Goal: Task Accomplishment & Management: Use online tool/utility

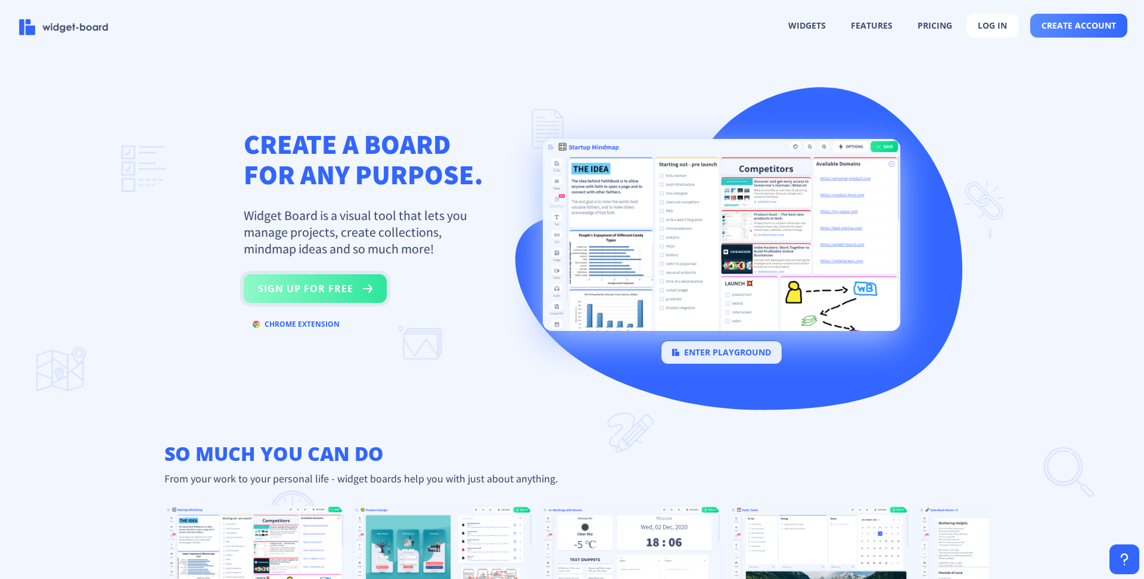
click at [285, 287] on button "sign up for free" at bounding box center [315, 288] width 143 height 29
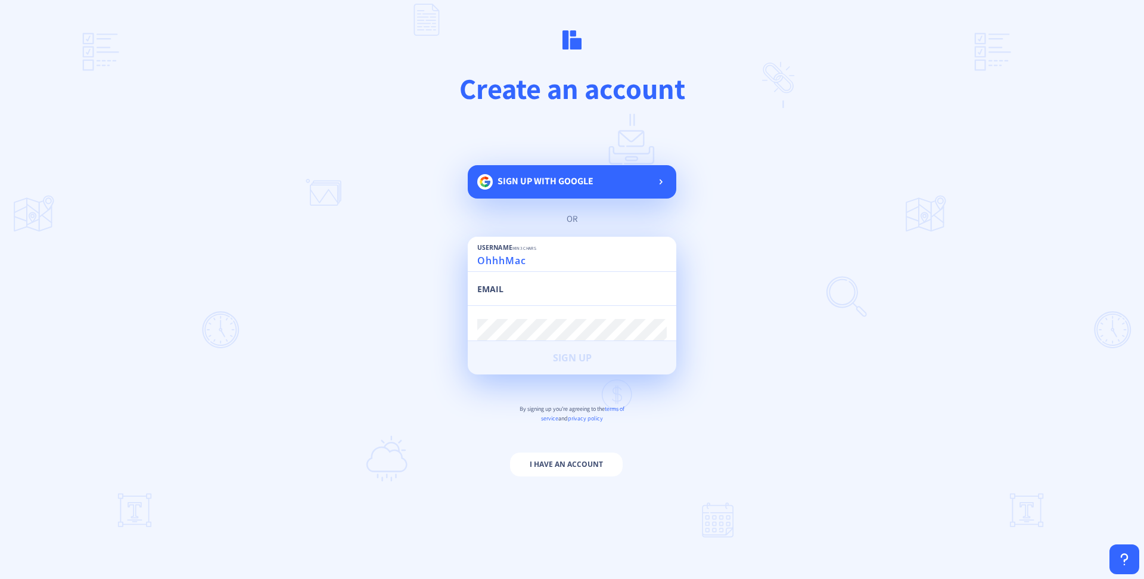
type input "OhhhMac"
click at [495, 290] on input "email" at bounding box center [571, 294] width 189 height 21
type input "smaccallum9@gmail.com"
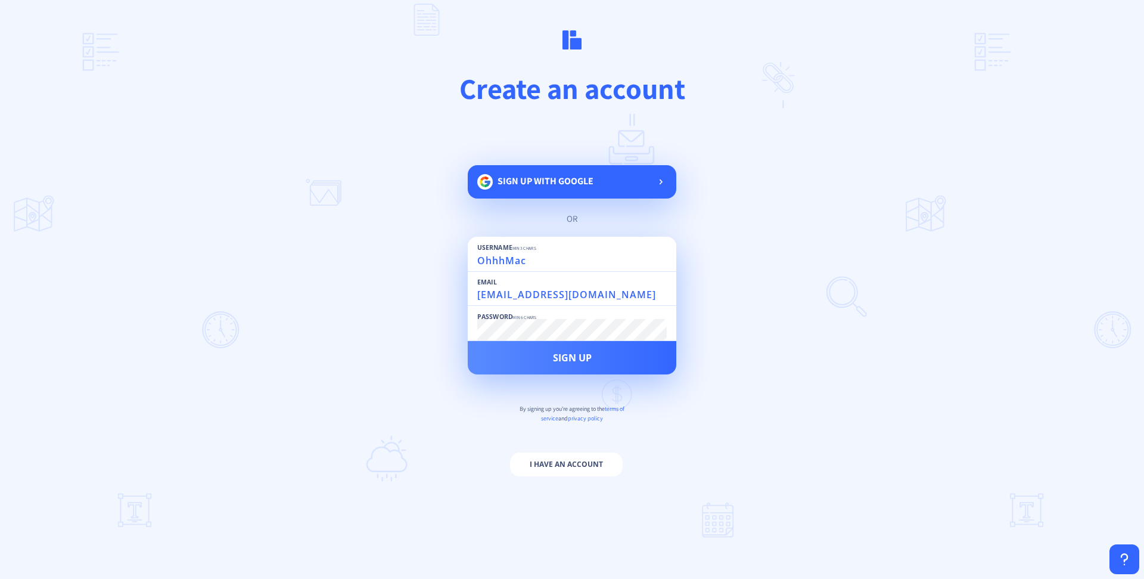
click at [468, 341] on button "Sign Up" at bounding box center [572, 357] width 209 height 33
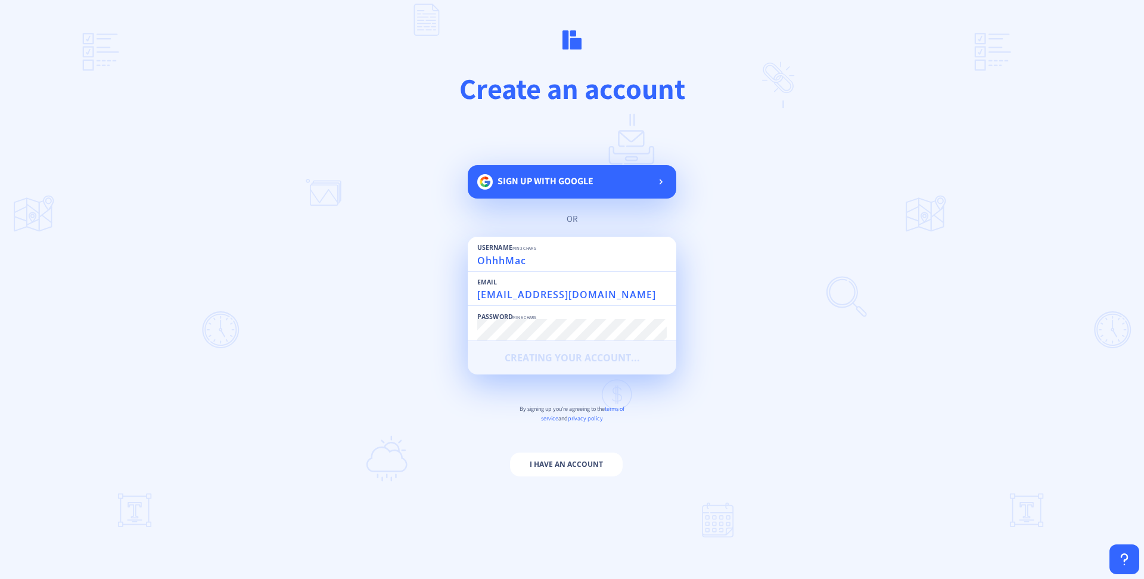
drag, startPoint x: 556, startPoint y: 355, endPoint x: 787, endPoint y: 231, distance: 262.3
click at [787, 231] on main "Create an account Sign up with google or Username min 3 chars OhhhMac Email sma…" at bounding box center [572, 289] width 1144 height 579
click at [542, 186] on span "Sign up with google" at bounding box center [546, 181] width 96 height 13
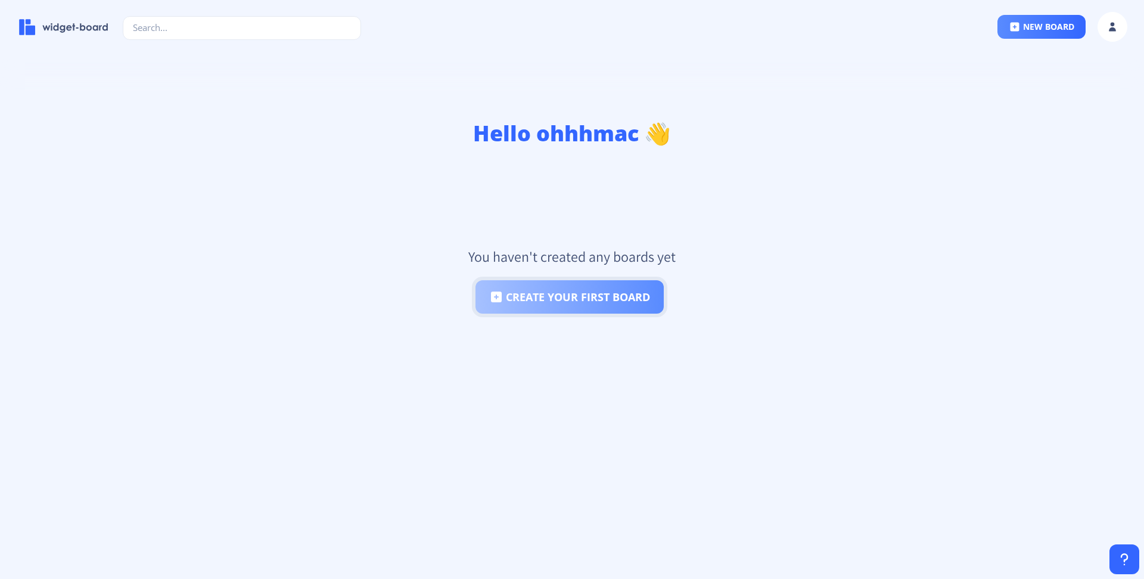
click at [604, 294] on button "create your first board" at bounding box center [569, 296] width 188 height 33
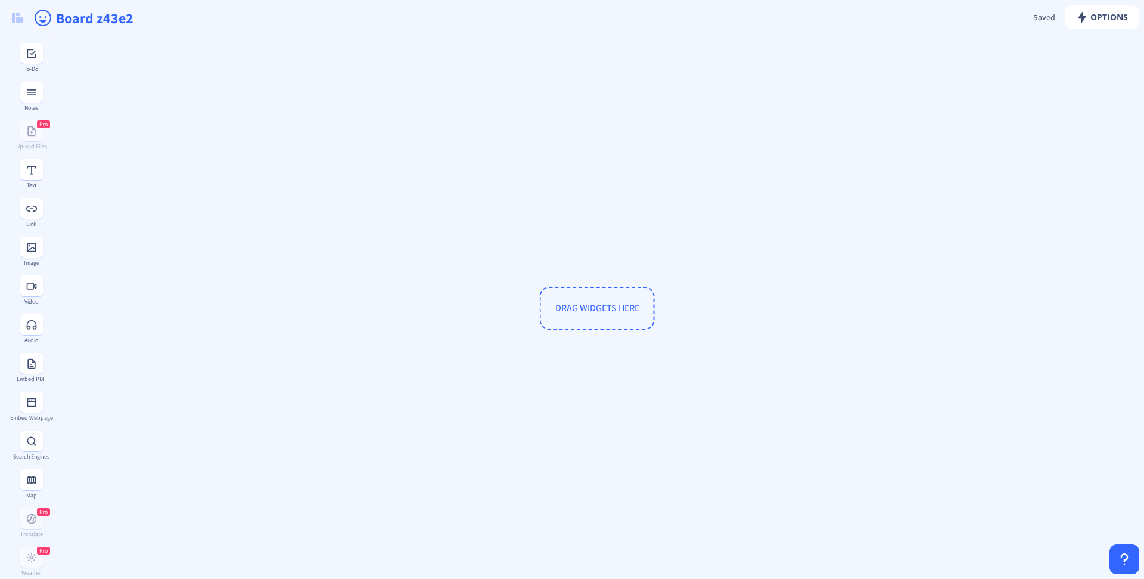
click at [589, 310] on span "DRAG WIDGETS HERE" at bounding box center [597, 307] width 84 height 13
drag, startPoint x: 579, startPoint y: 324, endPoint x: 382, endPoint y: 289, distance: 199.6
click at [576, 321] on span "DRAG WIDGETS HERE" at bounding box center [597, 308] width 115 height 43
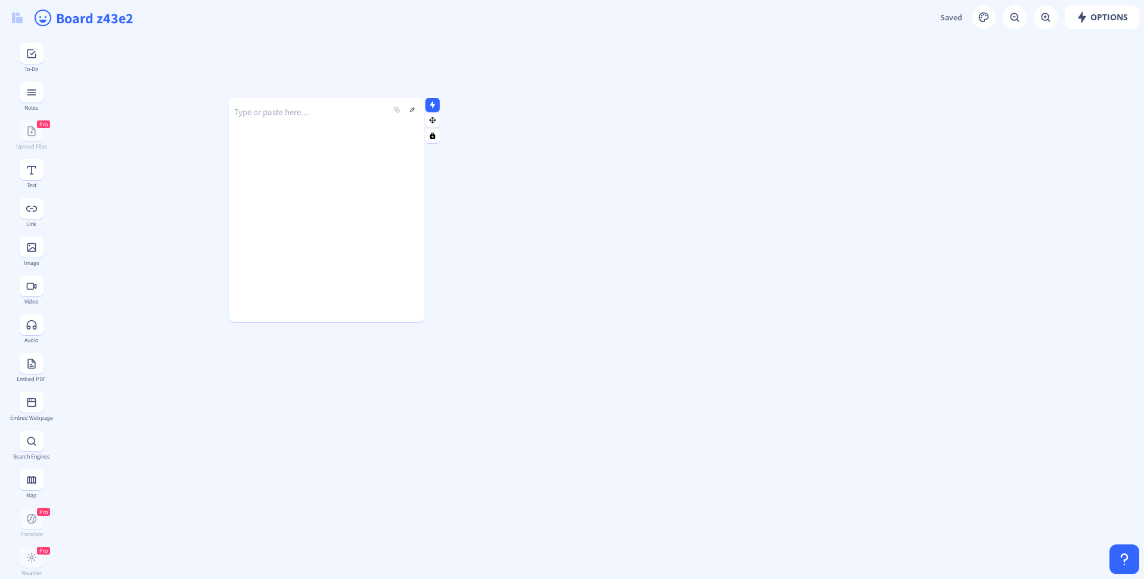
click at [287, 111] on p "Type or paste here..." at bounding box center [326, 112] width 195 height 12
click at [319, 164] on p "Map -Terrain -Buildings -Spawn Locations" at bounding box center [326, 136] width 185 height 60
click at [233, 123] on div at bounding box center [232, 210] width 6 height 224
click at [234, 124] on div at bounding box center [232, 210] width 6 height 224
click at [237, 125] on p "Map -Terrain -Buildings -Spawn Locations" at bounding box center [326, 136] width 185 height 60
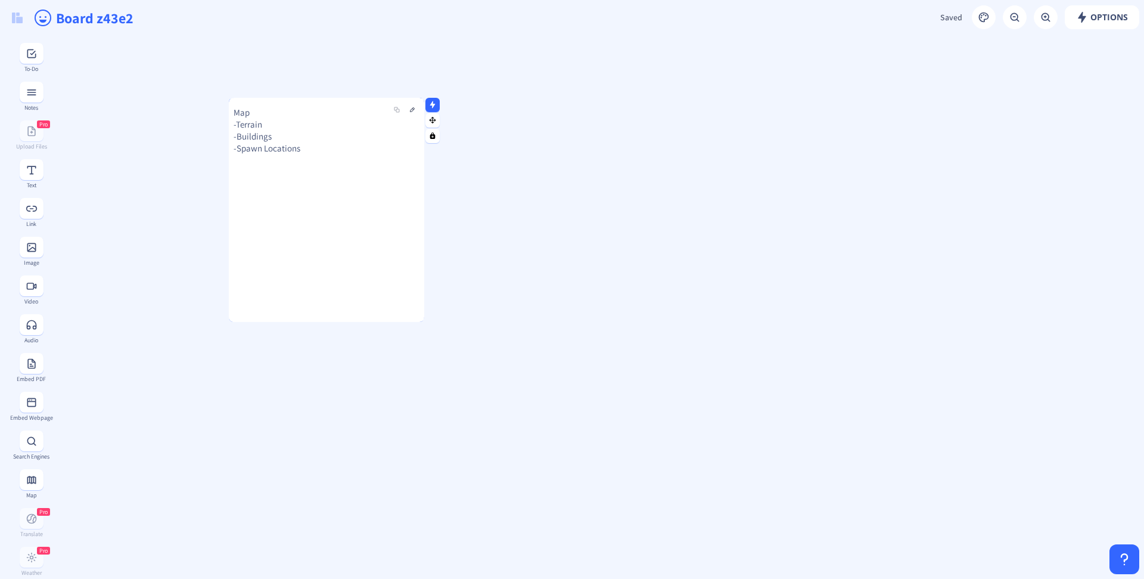
click at [234, 123] on div at bounding box center [232, 210] width 6 height 224
drag, startPoint x: 230, startPoint y: 126, endPoint x: 195, endPoint y: 127, distance: 34.6
click at [195, 127] on div at bounding box center [197, 210] width 6 height 224
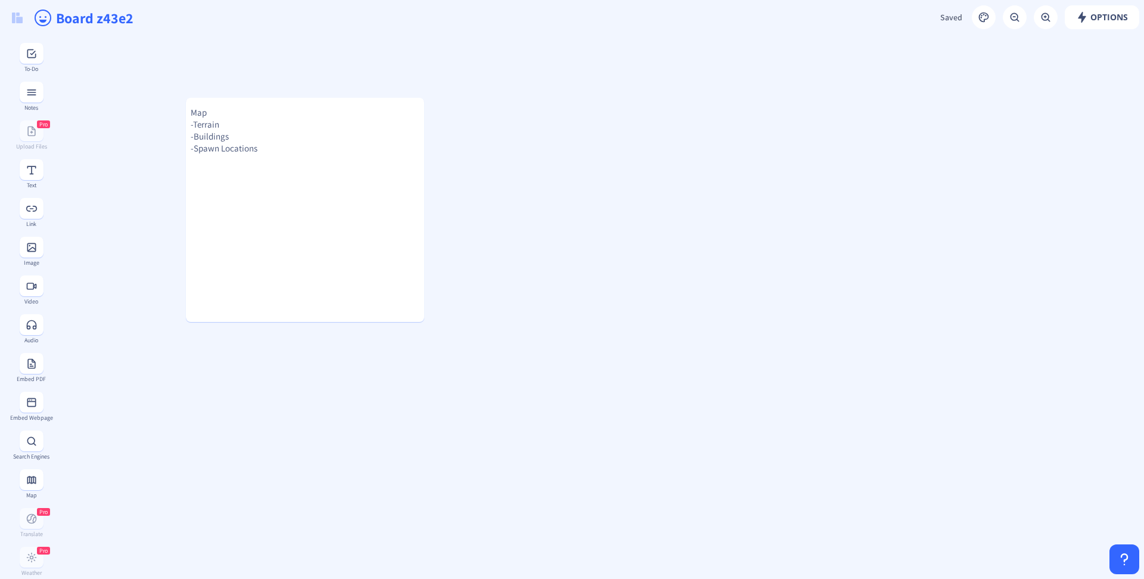
click at [192, 126] on p "Map -Terrain -Buildings -Spawn Locations" at bounding box center [305, 137] width 229 height 60
click at [412, 110] on button at bounding box center [412, 109] width 14 height 14
click at [192, 126] on p "Map -Terrain -Buildings -Spawn Locations" at bounding box center [305, 136] width 228 height 60
click at [192, 123] on p "Map -Terrain -Buildings -Spawn Locations" at bounding box center [305, 137] width 229 height 60
click at [412, 113] on button at bounding box center [412, 109] width 14 height 14
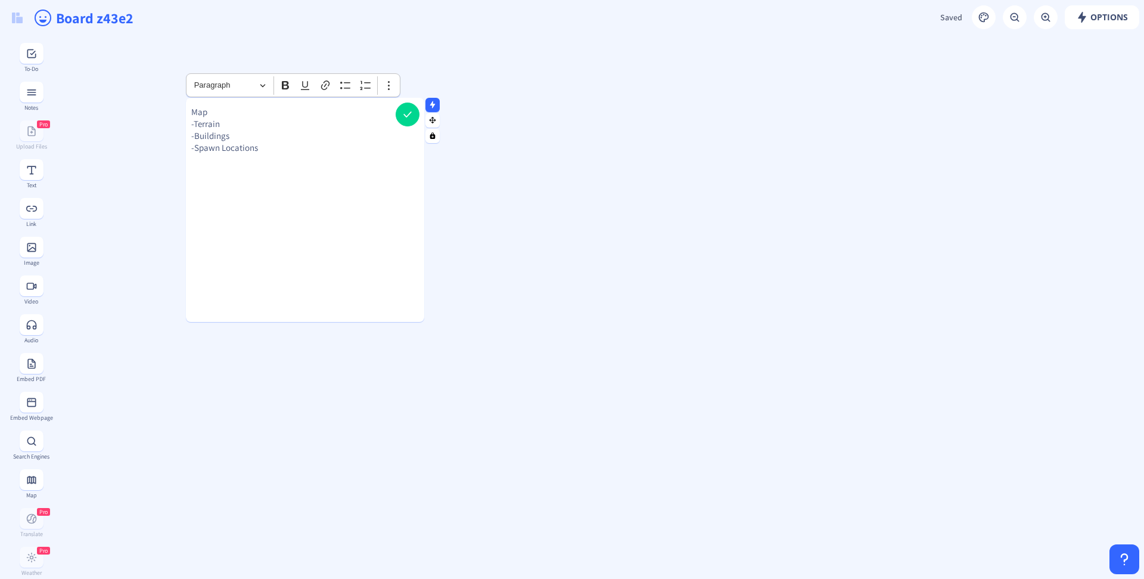
click at [229, 122] on p "Map -Terrain -Buildings -Spawn Locations" at bounding box center [305, 136] width 228 height 60
click at [387, 81] on icon "Editor toolbar" at bounding box center [389, 85] width 12 height 12
drag, startPoint x: 487, startPoint y: 113, endPoint x: 203, endPoint y: 1, distance: 306.3
click at [35, 58] on button at bounding box center [32, 53] width 24 height 21
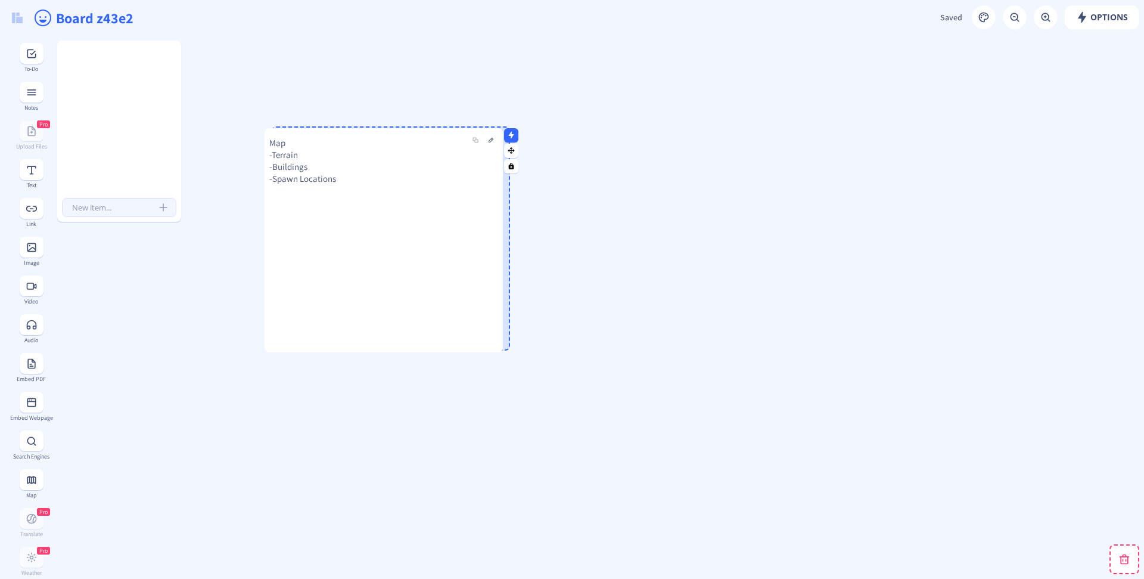
drag, startPoint x: 315, startPoint y: 149, endPoint x: 393, endPoint y: 179, distance: 84.3
click at [393, 179] on p "Map -Terrain -Buildings -Spawn Locations" at bounding box center [383, 167] width 229 height 60
click at [105, 210] on input "text" at bounding box center [119, 207] width 114 height 19
paste input "Map -Terrain -Buildings -Spawn Locations"
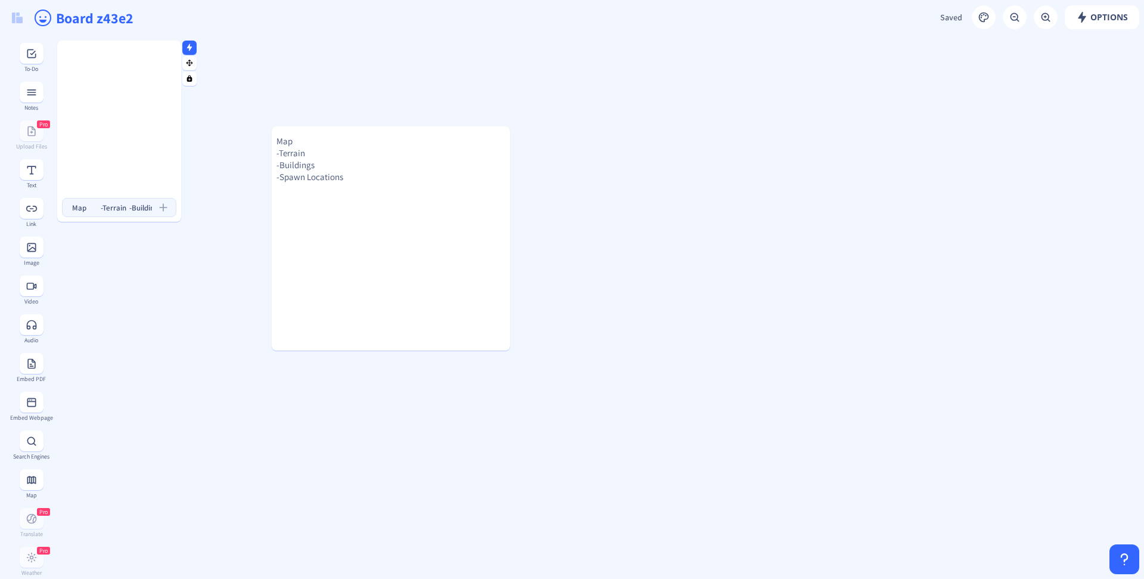
scroll to position [0, 77]
type input "Map -Terrain -Buildings -Spawn Locations"
click at [161, 207] on icon "submit" at bounding box center [163, 207] width 8 height 8
click at [163, 57] on button at bounding box center [167, 55] width 14 height 14
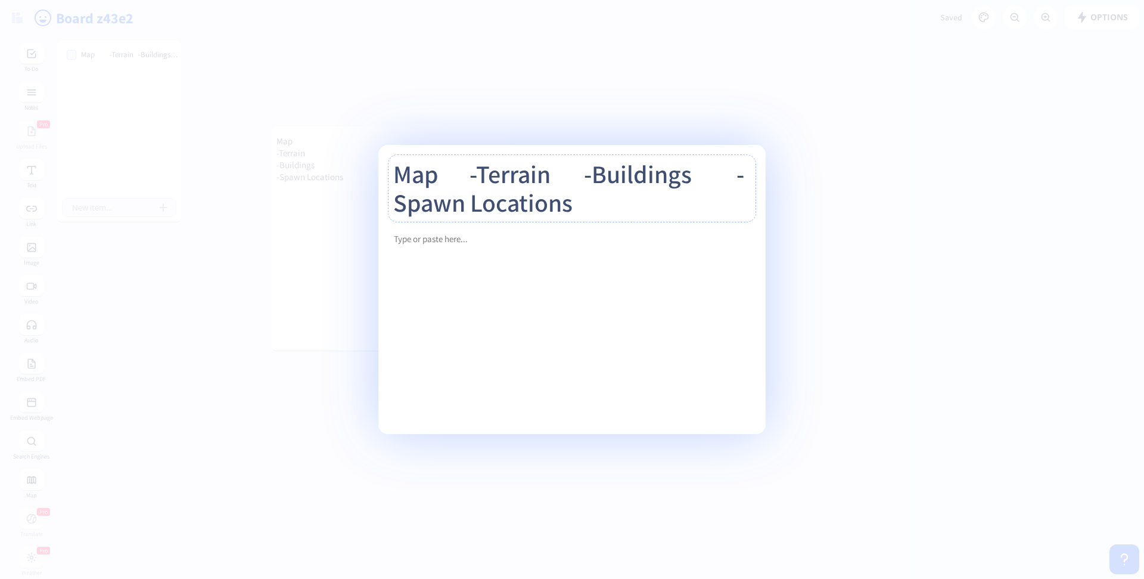
drag, startPoint x: 680, startPoint y: 213, endPoint x: 457, endPoint y: 173, distance: 226.4
click at [457, 173] on textarea "Map -Terrain -Buildings -Spawn Locations" at bounding box center [572, 188] width 368 height 69
type input "Map"
type textarea "Map"
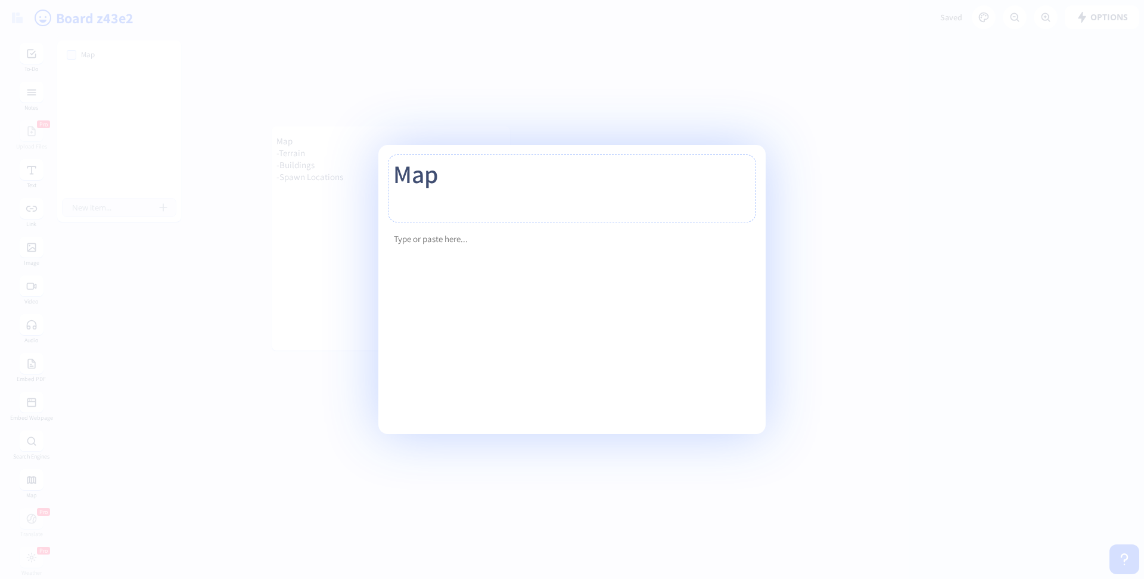
type input "Map"
type textarea "Map"
click at [446, 243] on p "Rich Text Editor, main" at bounding box center [572, 239] width 357 height 12
click at [459, 182] on textarea "Map" at bounding box center [572, 188] width 368 height 69
type input "Ma"
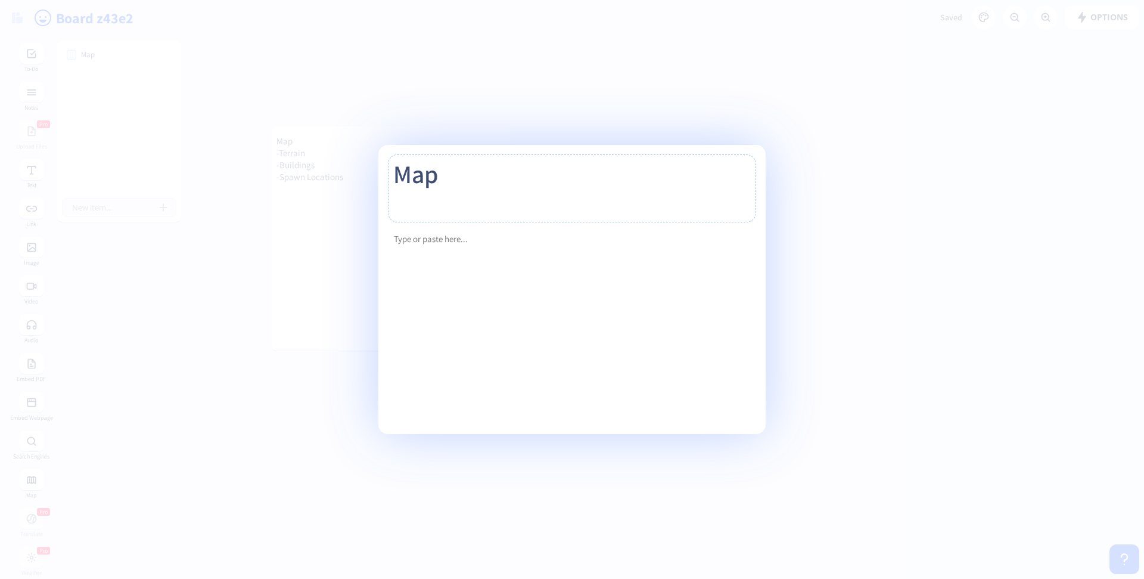
type textarea "Ma"
type input "M"
type textarea "M"
type input "T"
type textarea "T"
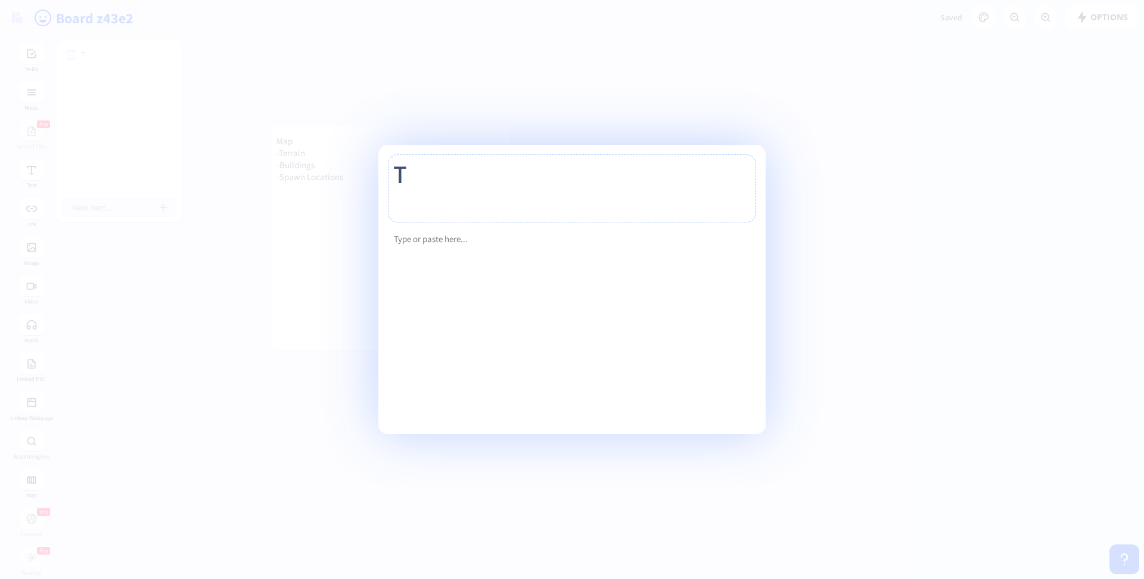
type input "TO"
type textarea "TO"
type input "TO"
type textarea "TO"
type input "TO D"
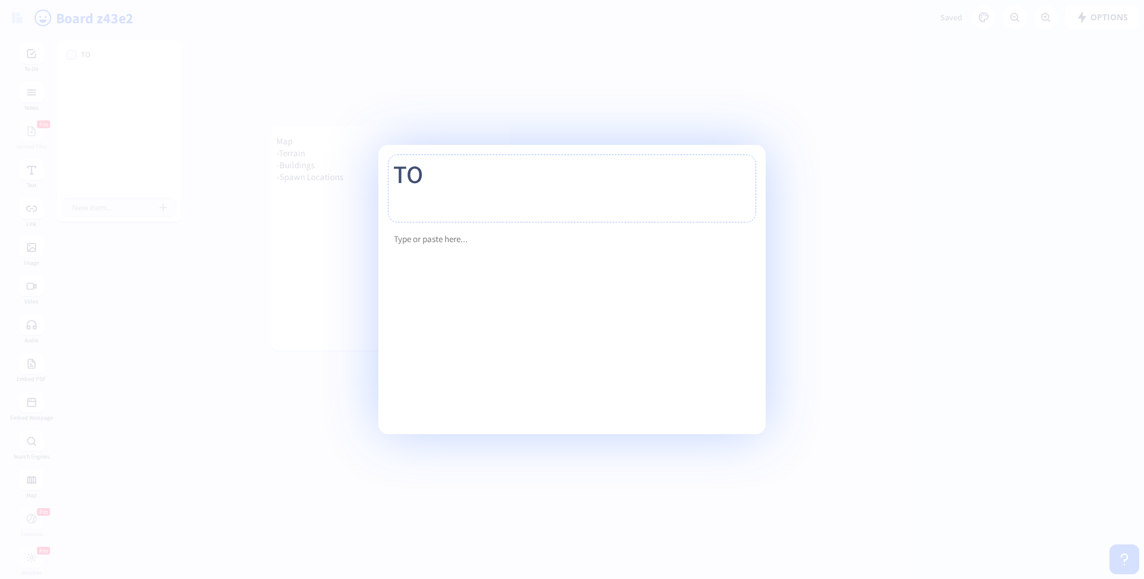
type textarea "TO D"
type input "TO DO"
type textarea "TO DO"
click at [439, 245] on div "Rich Text Editor, main" at bounding box center [572, 239] width 368 height 28
click at [421, 244] on p "Rich Text Editor, main" at bounding box center [572, 239] width 357 height 12
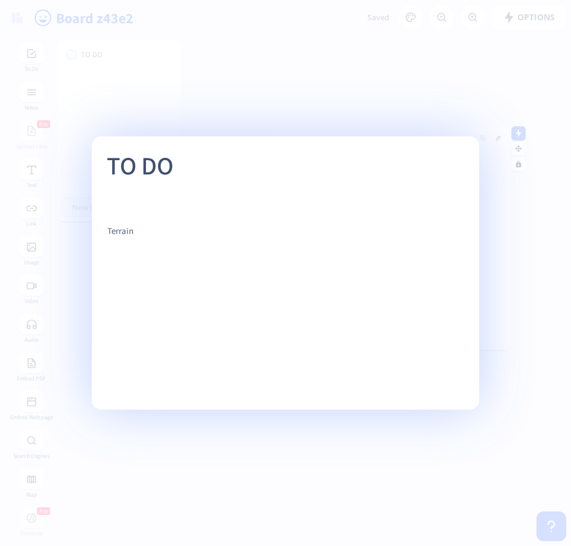
drag, startPoint x: 549, startPoint y: 158, endPoint x: 515, endPoint y: 163, distance: 34.4
click at [548, 158] on div at bounding box center [285, 273] width 571 height 546
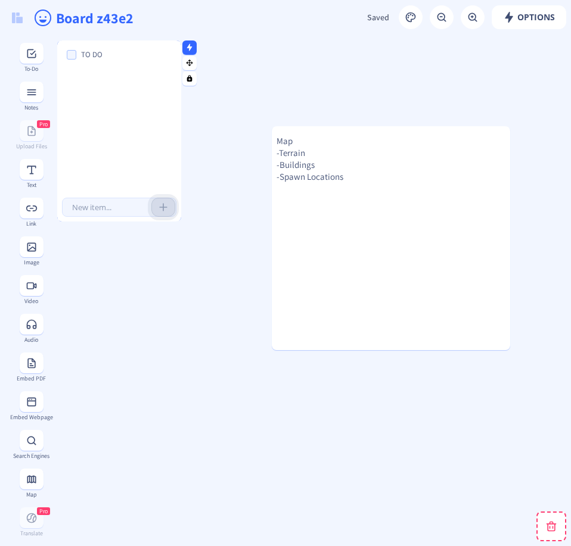
click at [94, 201] on input "text" at bounding box center [119, 207] width 114 height 19
type input "Terrain"
type input "Buildings"
type input "Spawns"
type input "LOOT SYSTEM"
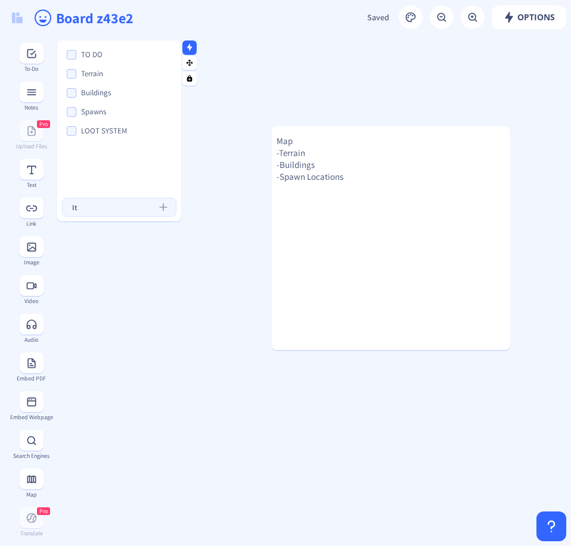
type input "I"
type input "Guns"
type input "GPS"
type input "Compass"
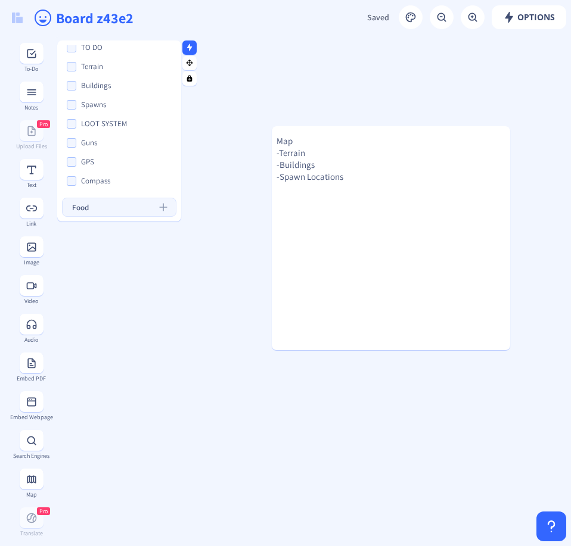
type input "Food"
type input "Water"
type input "Health"
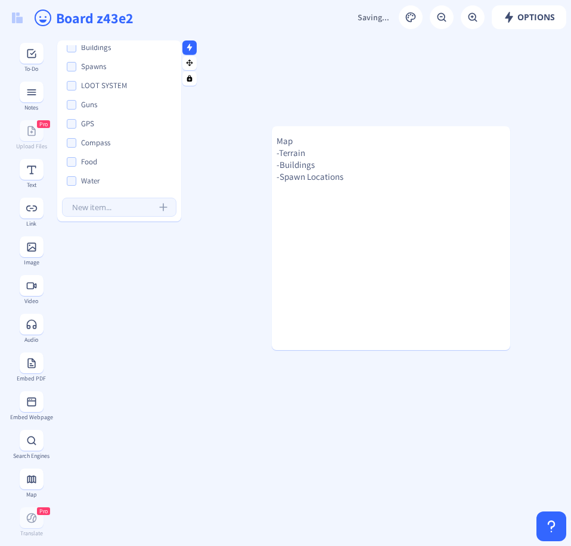
scroll to position [64, 0]
type input "Loot Boxes"
type input "Supply Drops"
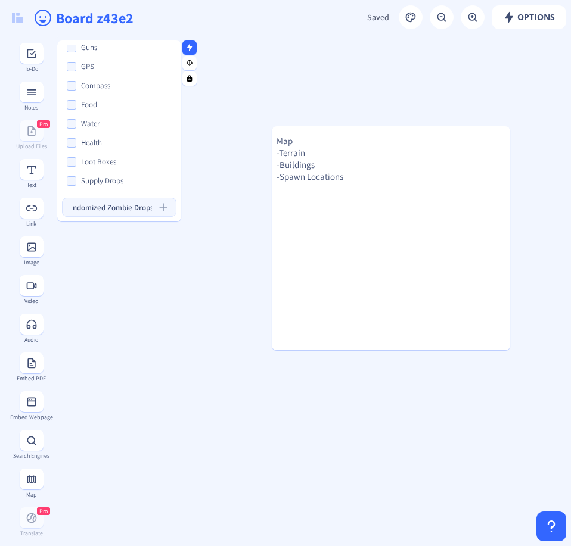
type input "Randomized Zombie Drops"
type input "MAIN MENU"
type input "Credits"
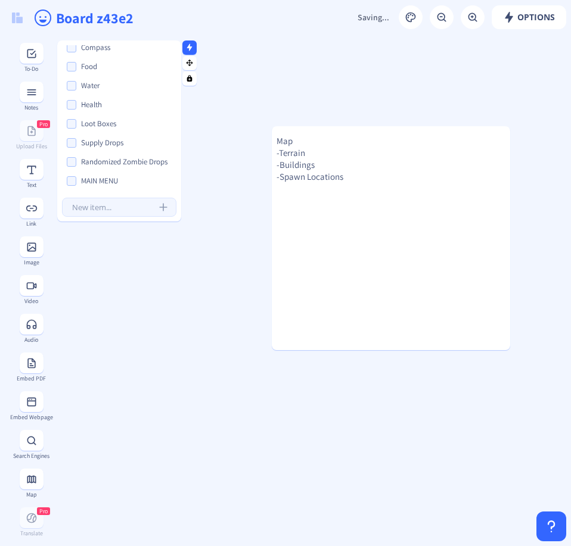
scroll to position [160, 0]
type input "Settings"
type input "Select Game Mode"
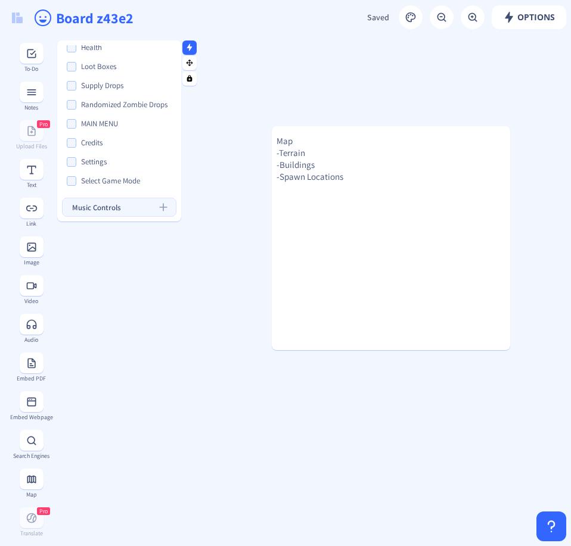
type input "Music Controls"
type input "Ambience"
type input "Controls"
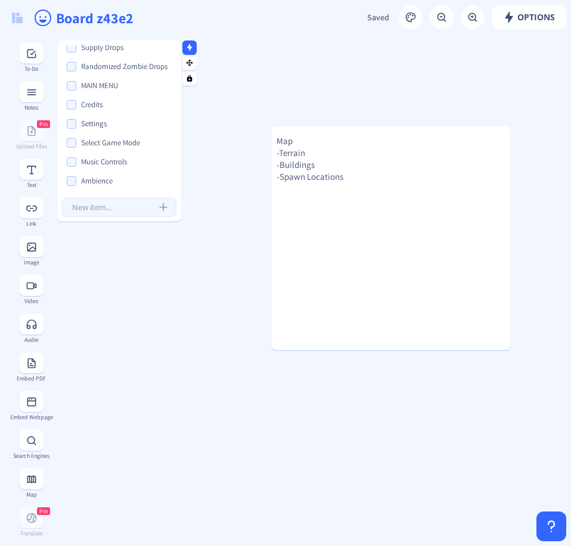
scroll to position [255, 0]
type input "Update Logs"
type input "Patch notes"
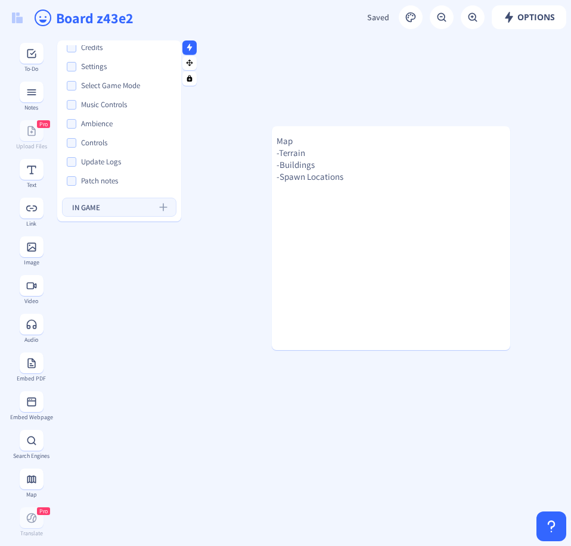
type input "IN GAME"
type input "a"
type input "Ambience"
type input "Music"
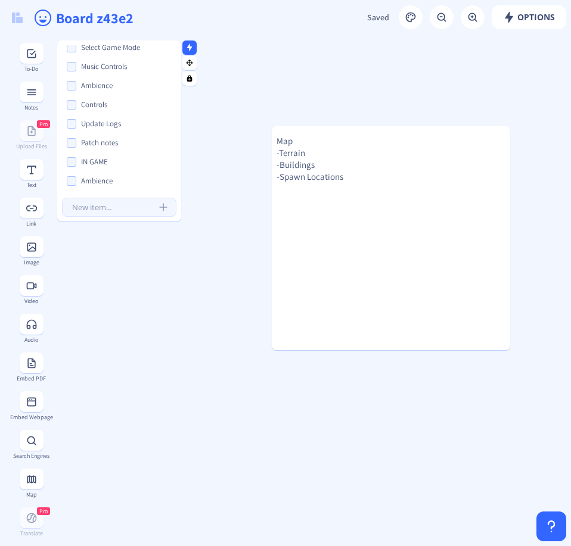
scroll to position [350, 0]
type input "Sounds"
type input "Interactive NPC's"
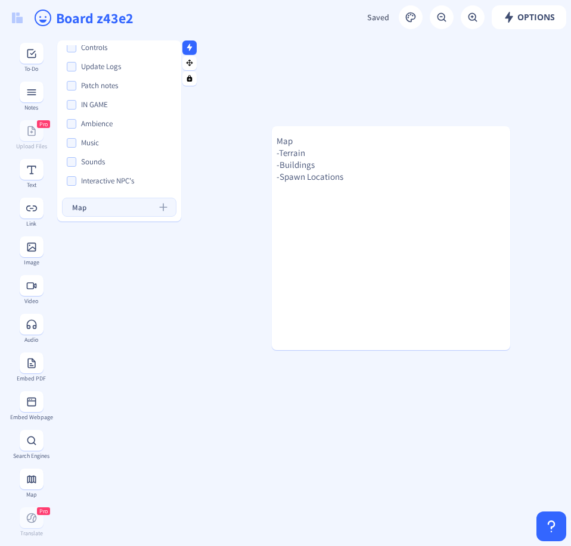
type input "Map"
type input "W"
type input "Quests"
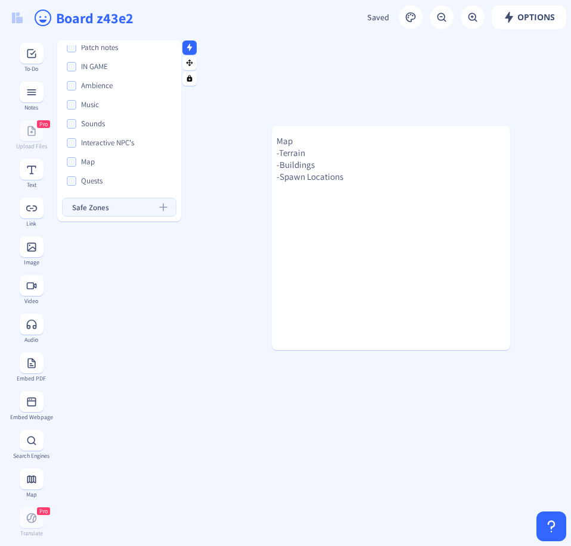
type input "Safe Zones"
type input "Character Customization"
type input "Q"
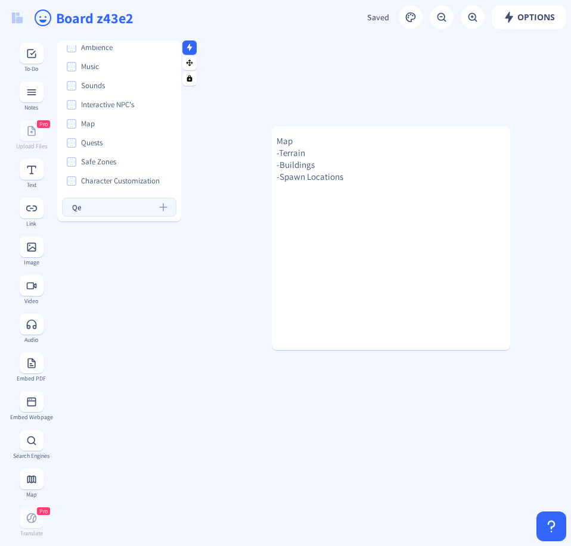
type input "Q"
type input "Weapon Customization"
type input "Inventory UI"
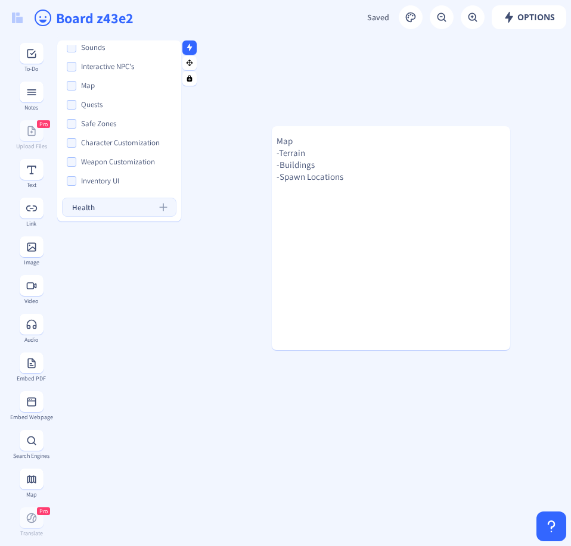
type input "Health"
type input "Hunger"
type input "Thirst"
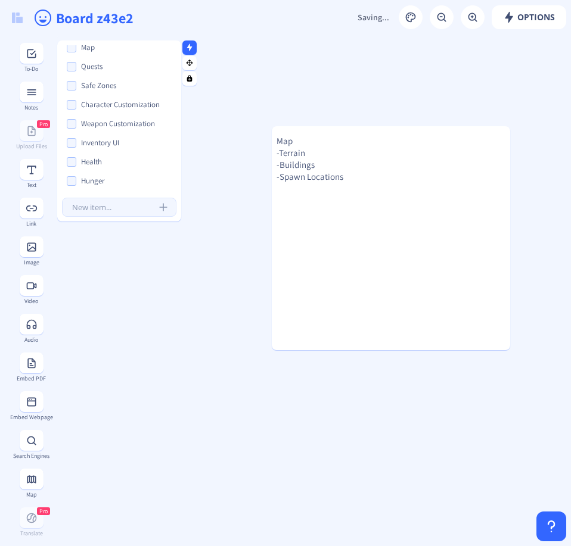
scroll to position [560, 0]
type input "Day/Night Cycle"
type input "Zombies"
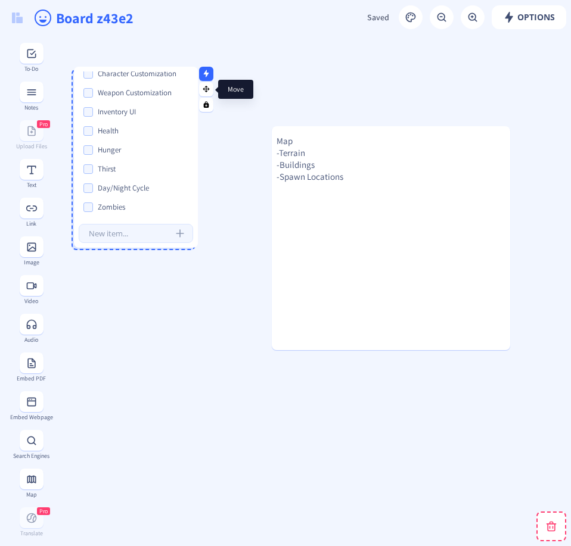
drag, startPoint x: 188, startPoint y: 61, endPoint x: 209, endPoint y: 93, distance: 37.8
click at [209, 92] on icon at bounding box center [206, 89] width 7 height 7
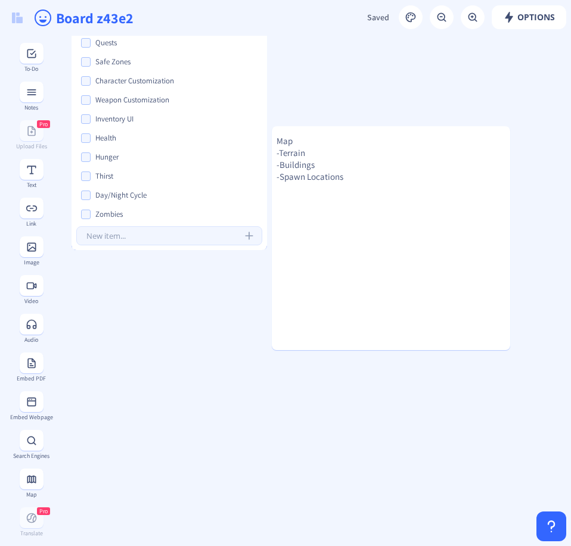
drag, startPoint x: 195, startPoint y: 73, endPoint x: 347, endPoint y: 83, distance: 152.9
click at [384, 10] on app-new "Options Saved Saving... Board z43e2 Map -Terrain -Buildings -Spawn Locations TO…" at bounding box center [285, 273] width 571 height 546
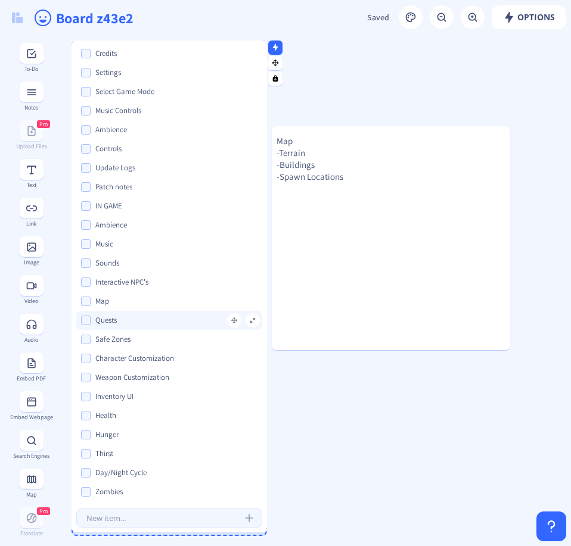
drag, startPoint x: 126, startPoint y: 248, endPoint x: 83, endPoint y: 326, distance: 88.5
click at [122, 530] on div at bounding box center [169, 531] width 195 height 3
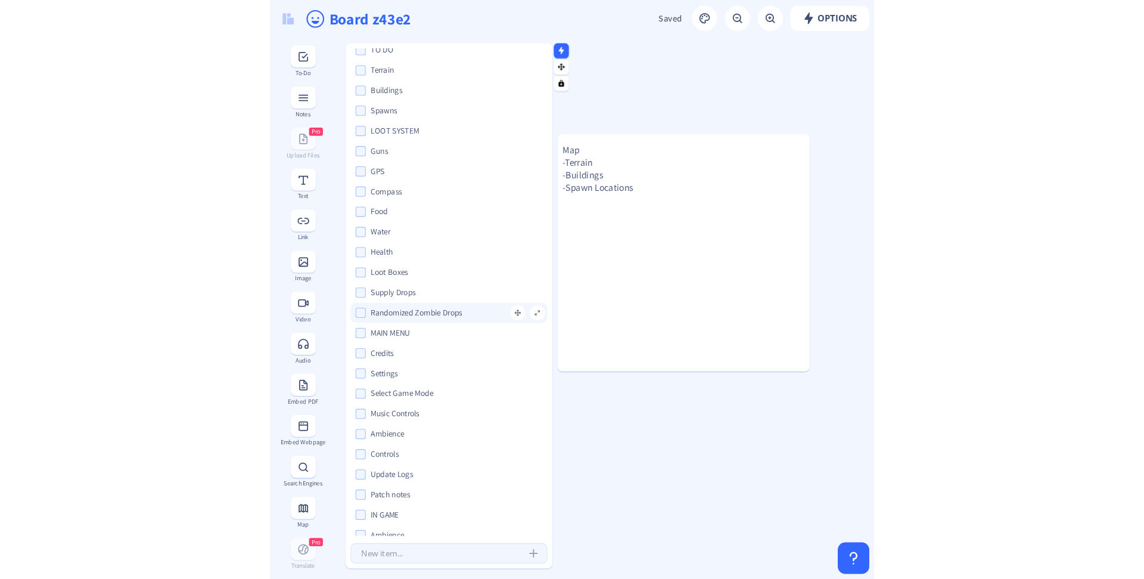
scroll to position [0, 0]
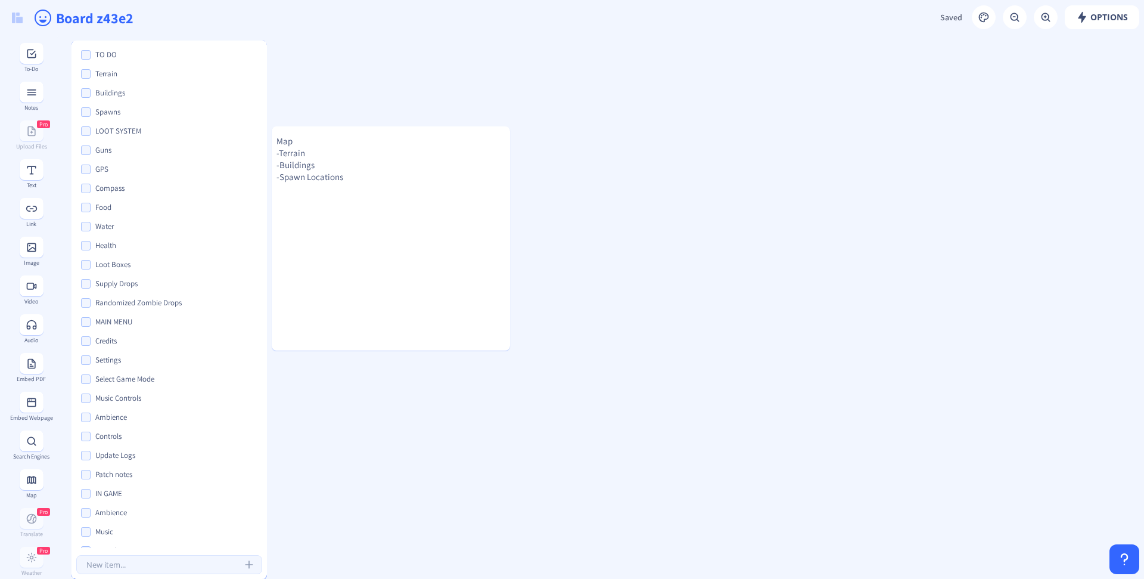
drag, startPoint x: 153, startPoint y: 534, endPoint x: 160, endPoint y: 577, distance: 42.9
click at [160, 577] on div "Map -Terrain -Buildings -Spawn Locations TO DO Terrain Buildings Spawns LOOT SY…" at bounding box center [598, 307] width 1092 height 543
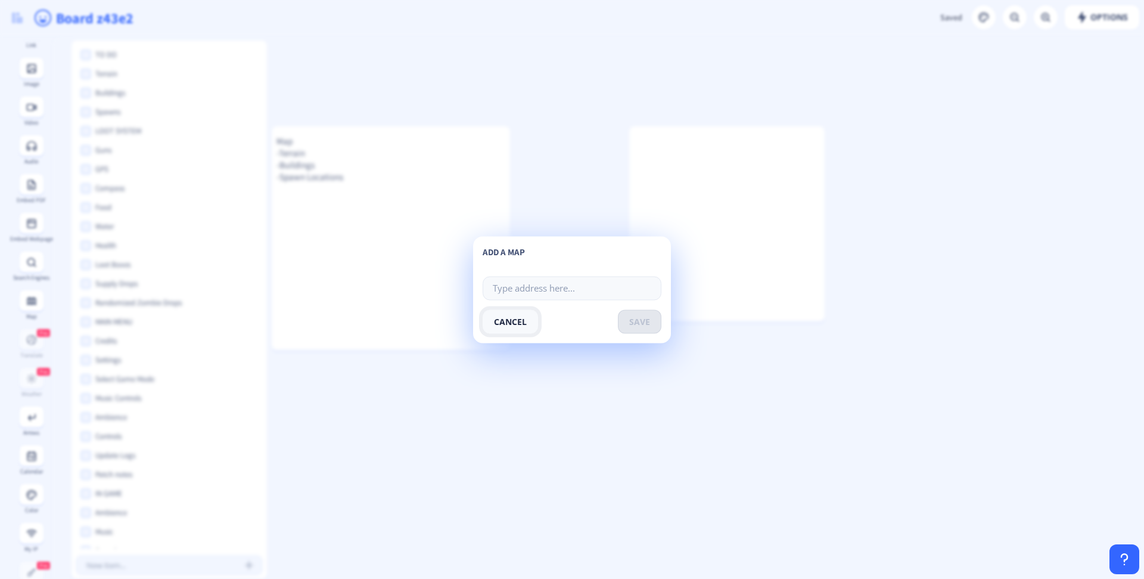
click at [526, 314] on button "cancel" at bounding box center [510, 321] width 55 height 24
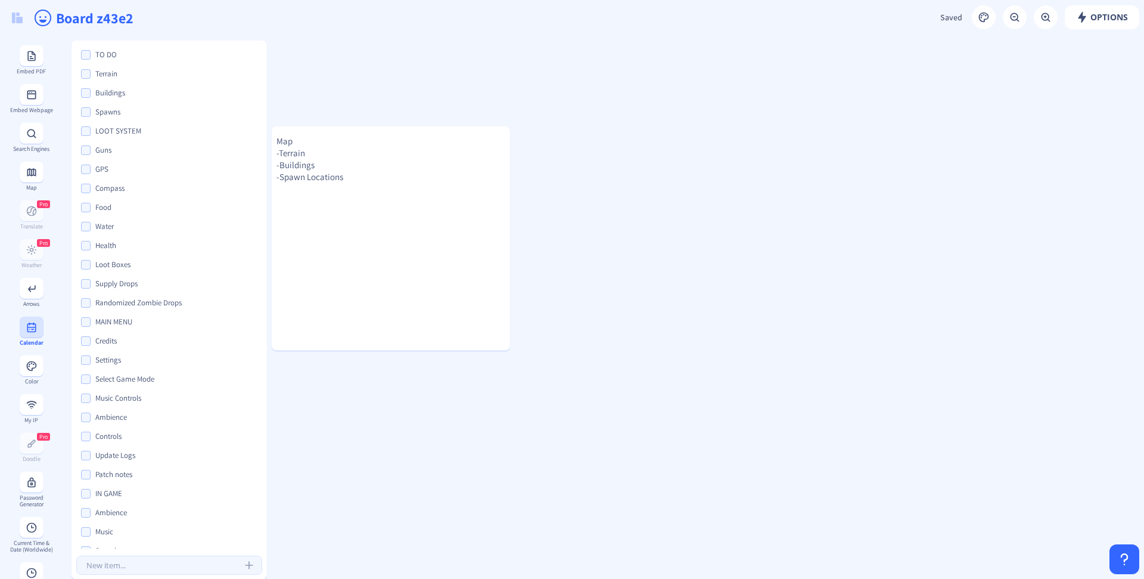
scroll to position [255, 0]
click at [29, 390] on button at bounding box center [32, 379] width 24 height 21
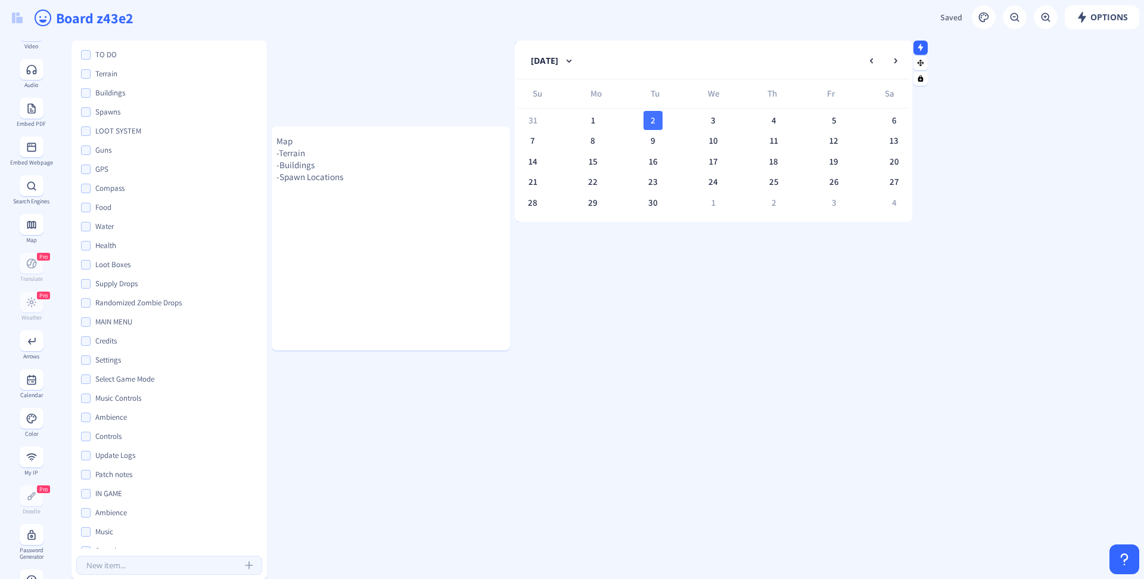
drag, startPoint x: 695, startPoint y: 42, endPoint x: 876, endPoint y: 99, distance: 189.8
click at [912, 90] on gridster-item "September 2025 Su Mo Tu We Th Fr Sa 31 1 2 3 4 5 6 7 8 9 10 11 12 13 14 15 16 1…" at bounding box center [713, 131] width 397 height 181
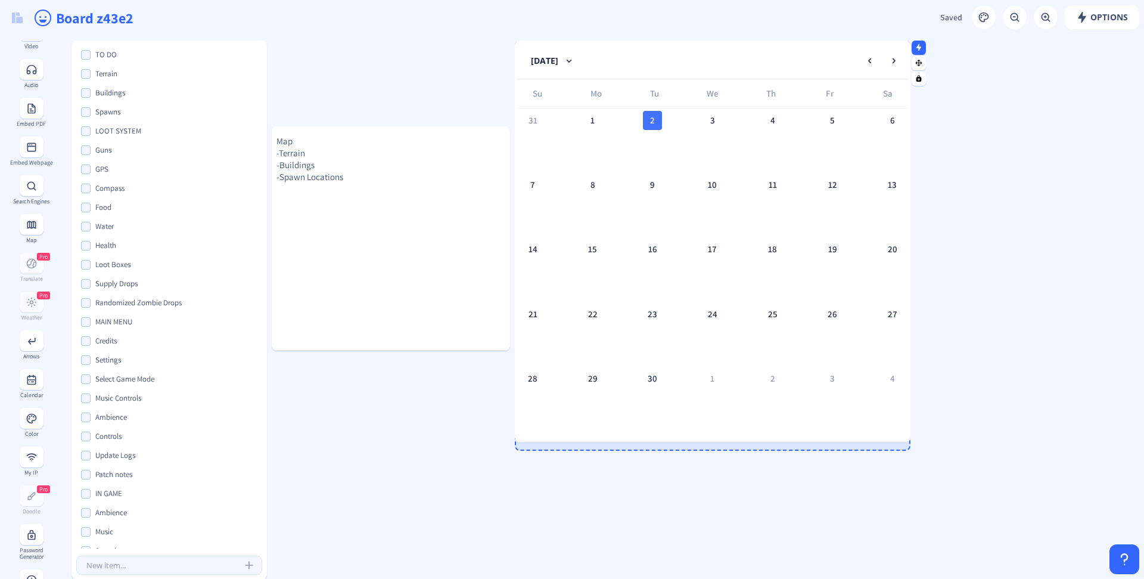
drag, startPoint x: 687, startPoint y: 221, endPoint x: 692, endPoint y: 441, distance: 219.9
click at [692, 441] on div at bounding box center [713, 440] width 396 height 3
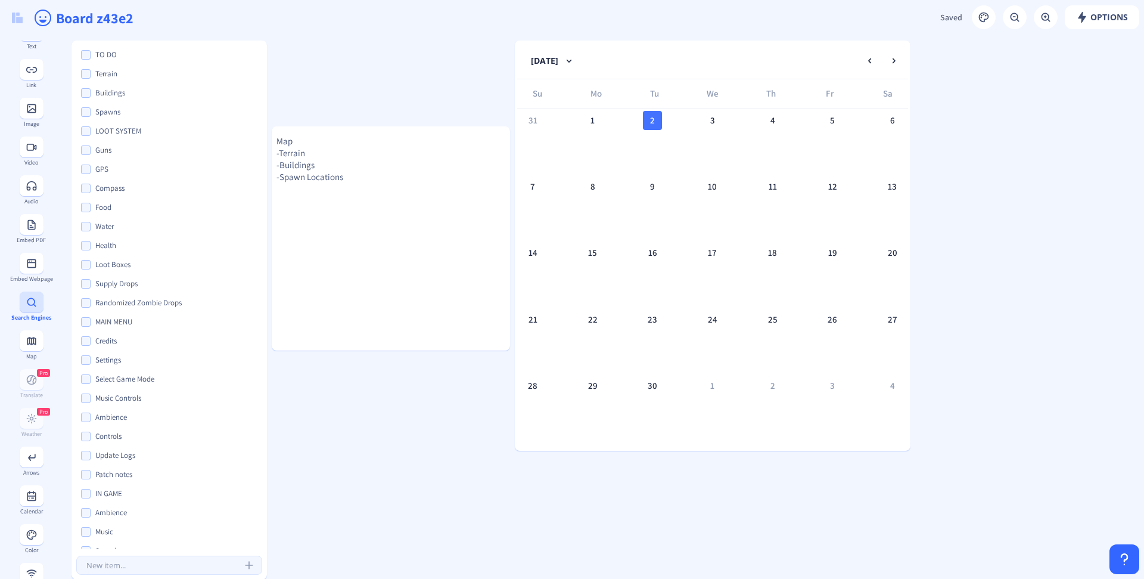
scroll to position [0, 0]
click at [27, 104] on div "Notes" at bounding box center [31, 107] width 43 height 7
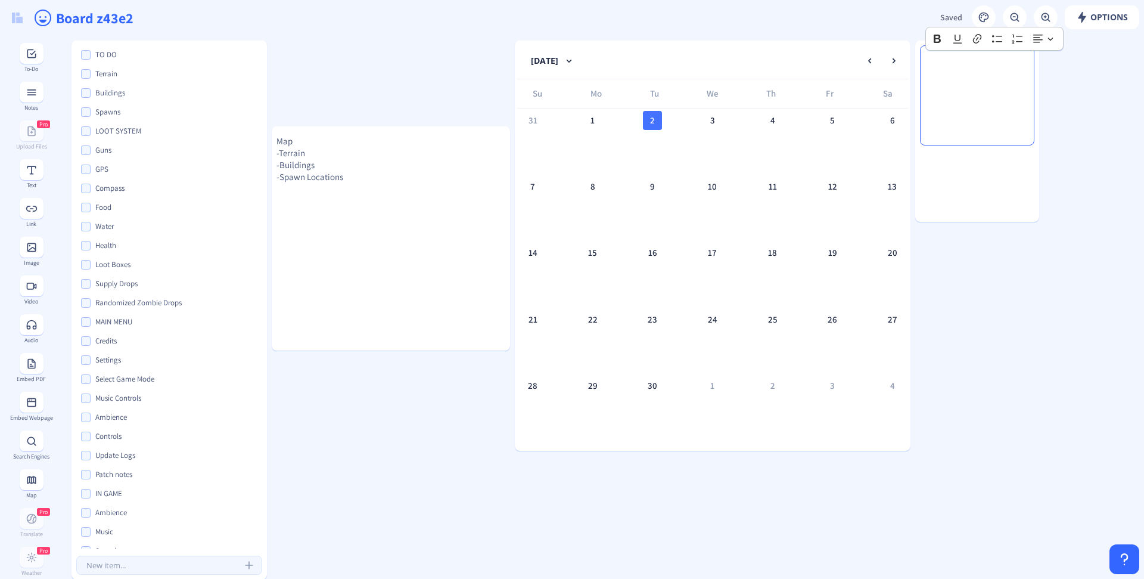
click at [990, 133] on div at bounding box center [977, 166] width 124 height 154
click at [972, 175] on div at bounding box center [977, 166] width 124 height 154
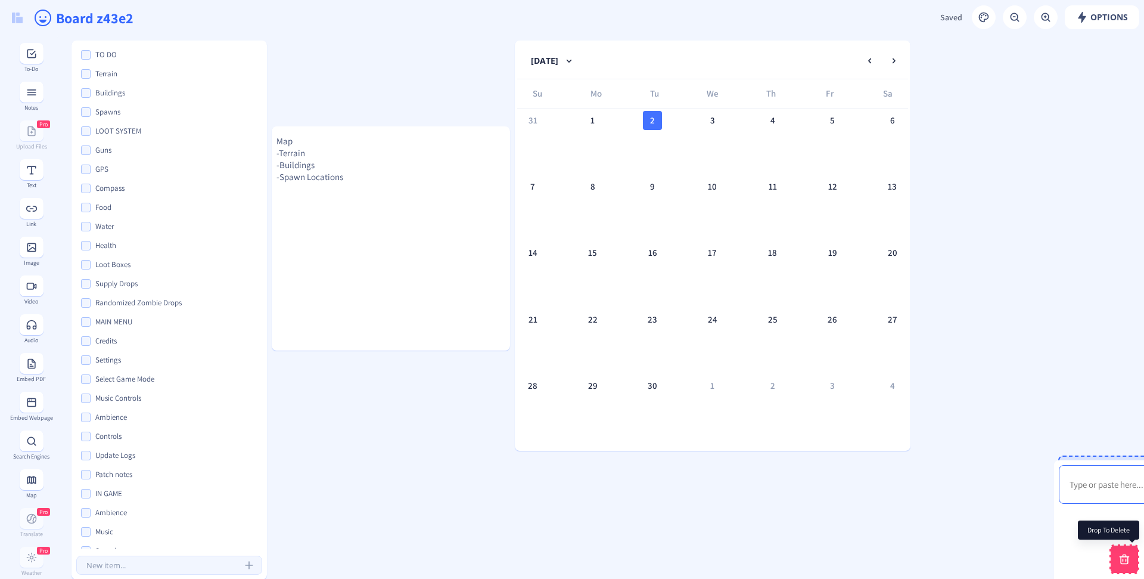
drag, startPoint x: 1000, startPoint y: 142, endPoint x: 1130, endPoint y: 542, distance: 419.8
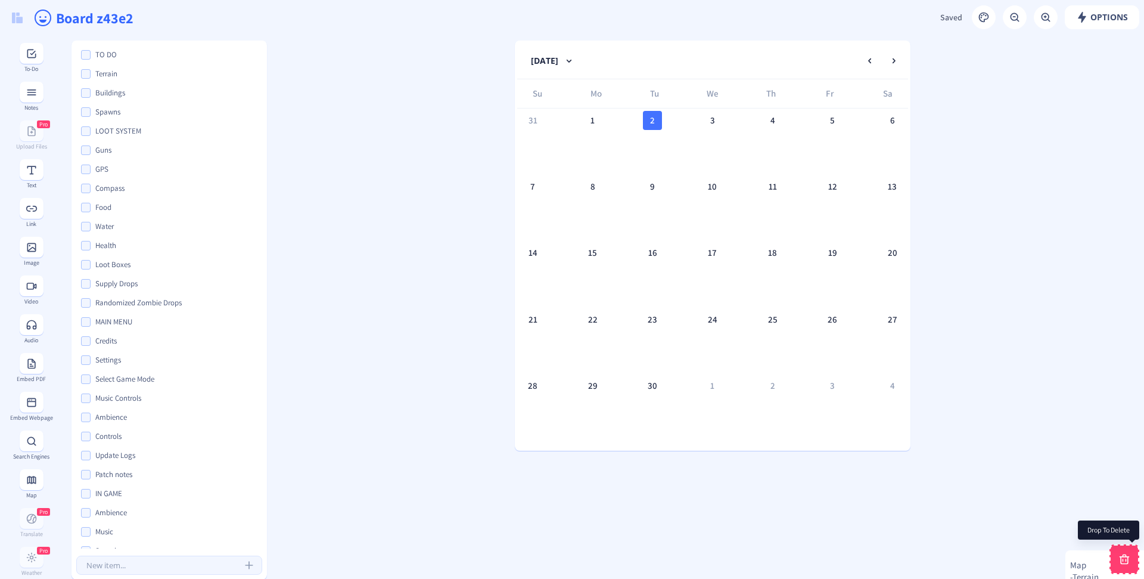
drag, startPoint x: 344, startPoint y: 133, endPoint x: 1137, endPoint y: 557, distance: 899.6
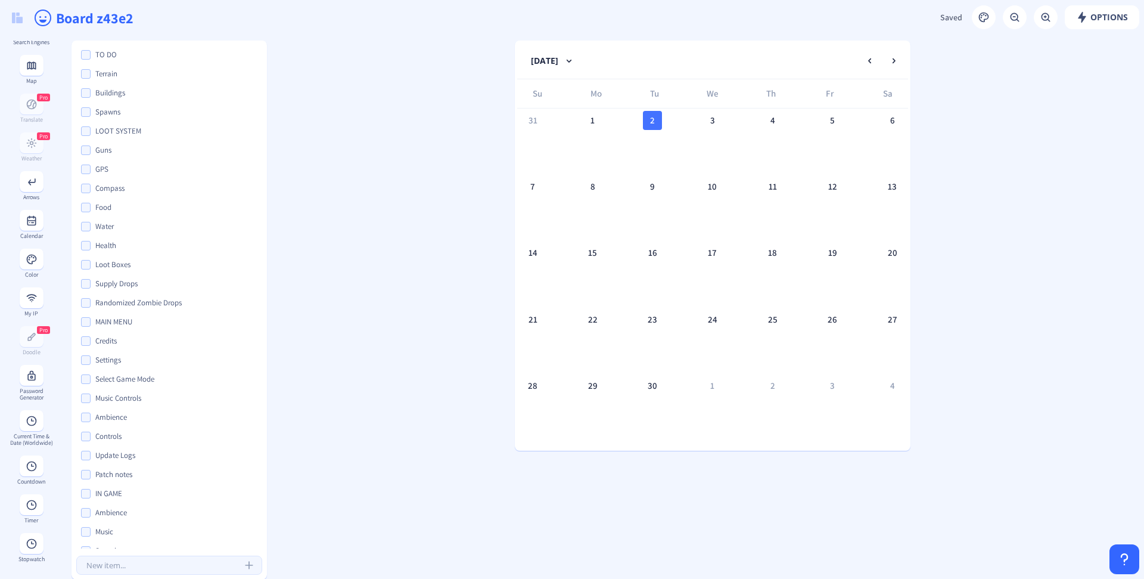
scroll to position [434, 0]
click at [27, 462] on rect at bounding box center [32, 466] width 12 height 12
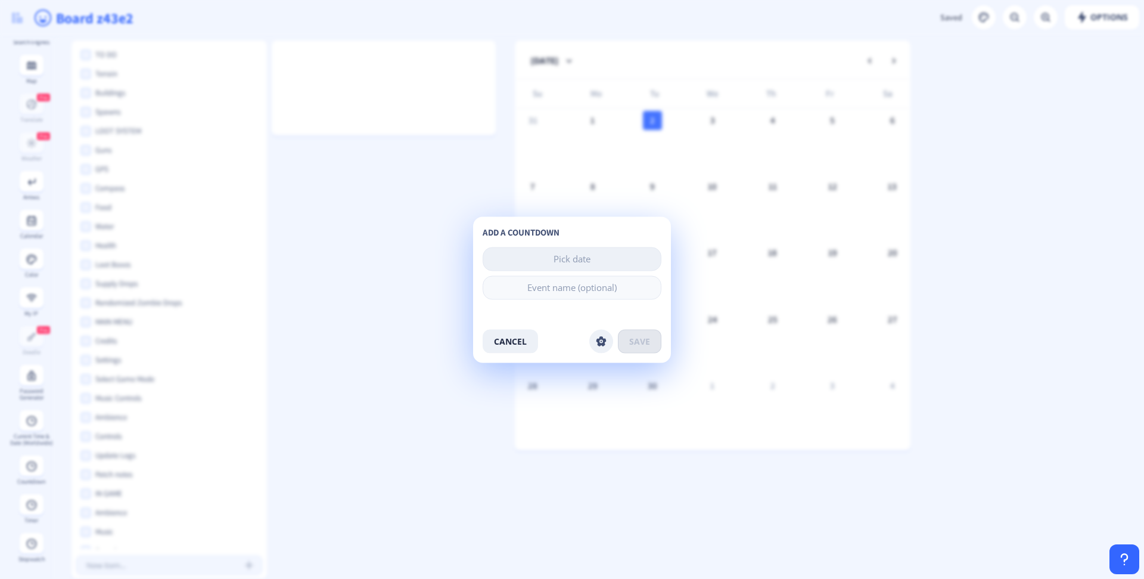
click at [599, 254] on input at bounding box center [572, 259] width 179 height 24
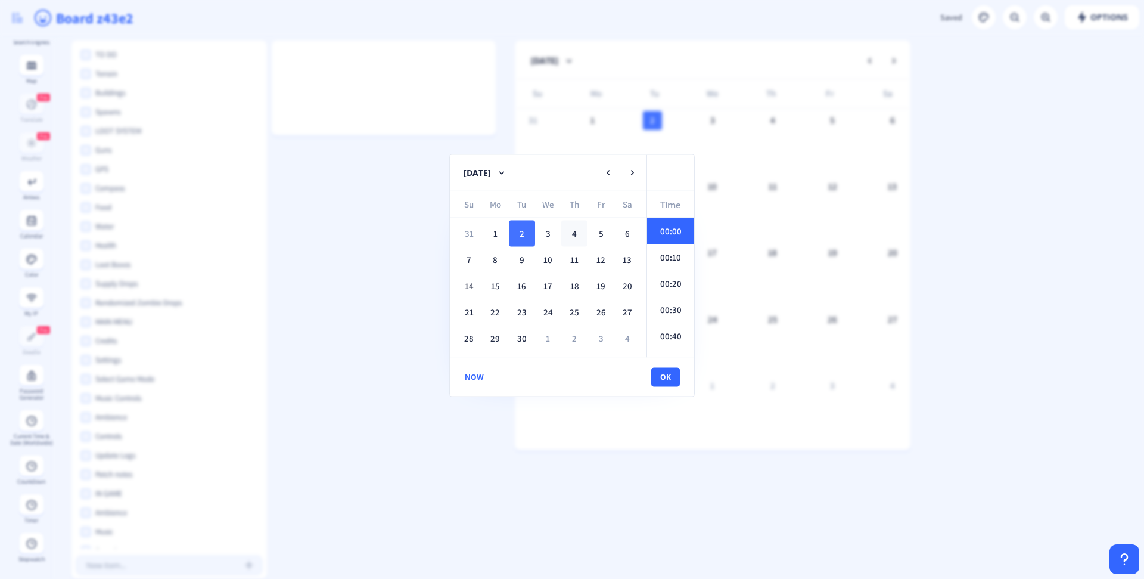
click at [576, 237] on div "4" at bounding box center [574, 233] width 26 height 26
click at [665, 373] on button "ok" at bounding box center [665, 377] width 29 height 19
type input "2025-09-04 00:00"
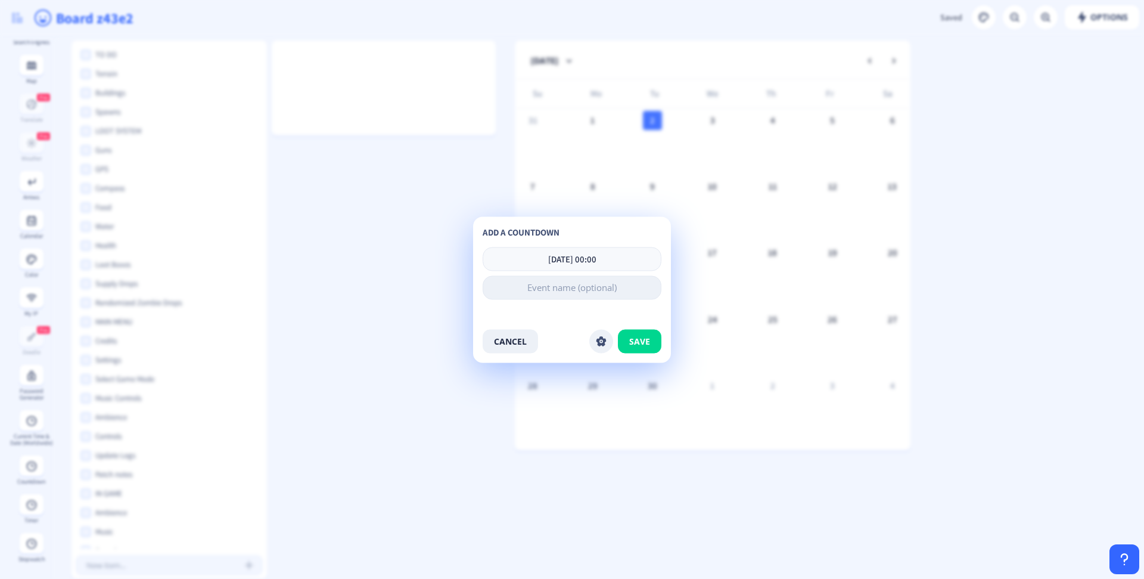
click at [562, 290] on input at bounding box center [572, 287] width 179 height 24
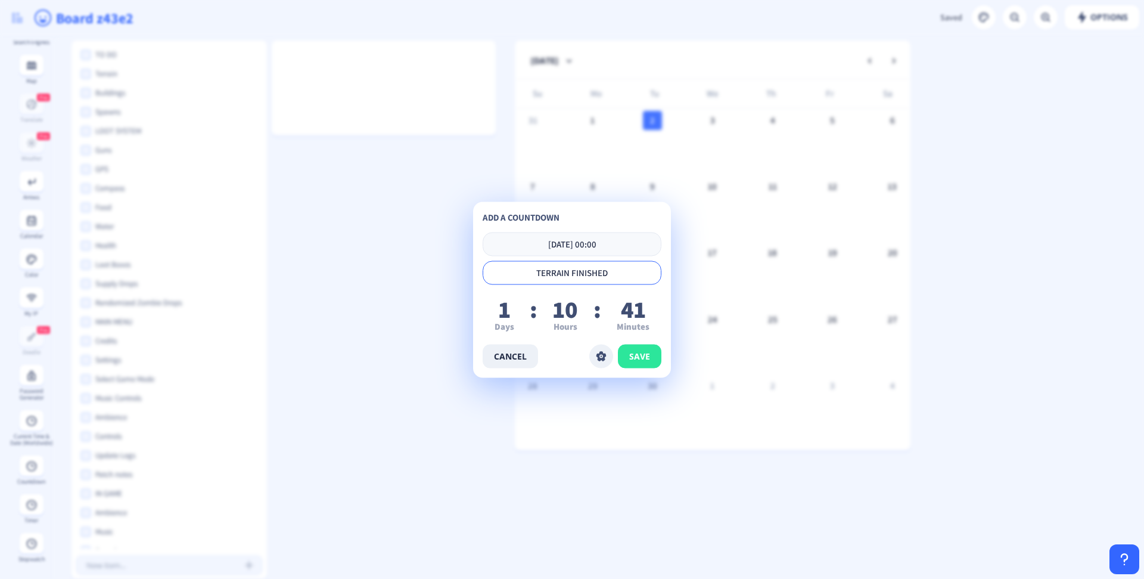
type input "TERRAIN FINISHED"
click at [629, 352] on span "save" at bounding box center [639, 356] width 21 height 10
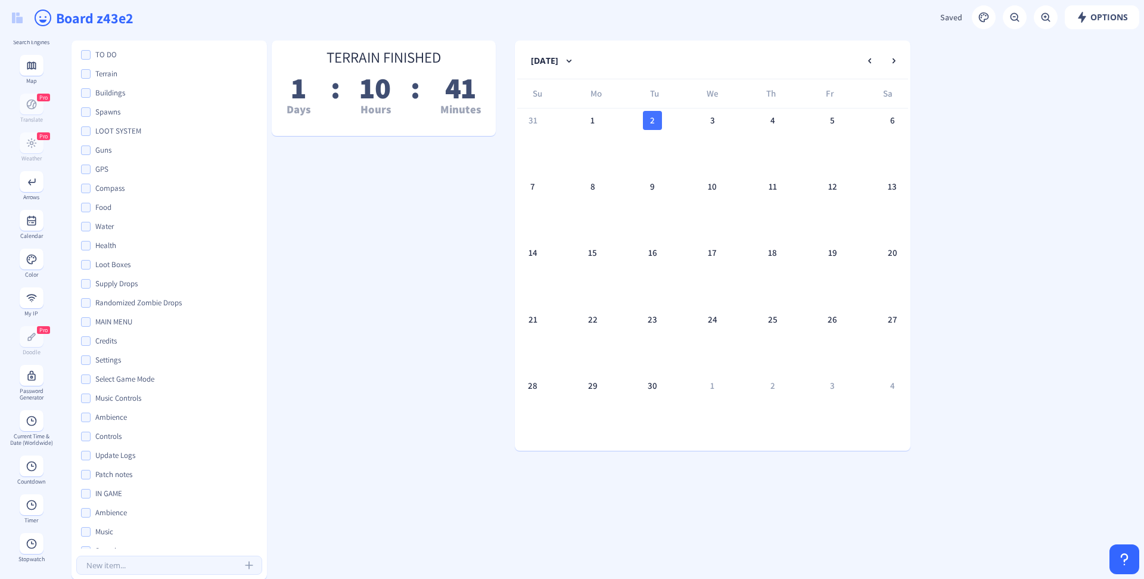
click at [126, 20] on input "Board z43e2" at bounding box center [341, 18] width 572 height 36
click at [125, 20] on input "Board z43e2" at bounding box center [341, 18] width 572 height 36
click at [125, 19] on input "Board z43e2" at bounding box center [341, 18] width 572 height 36
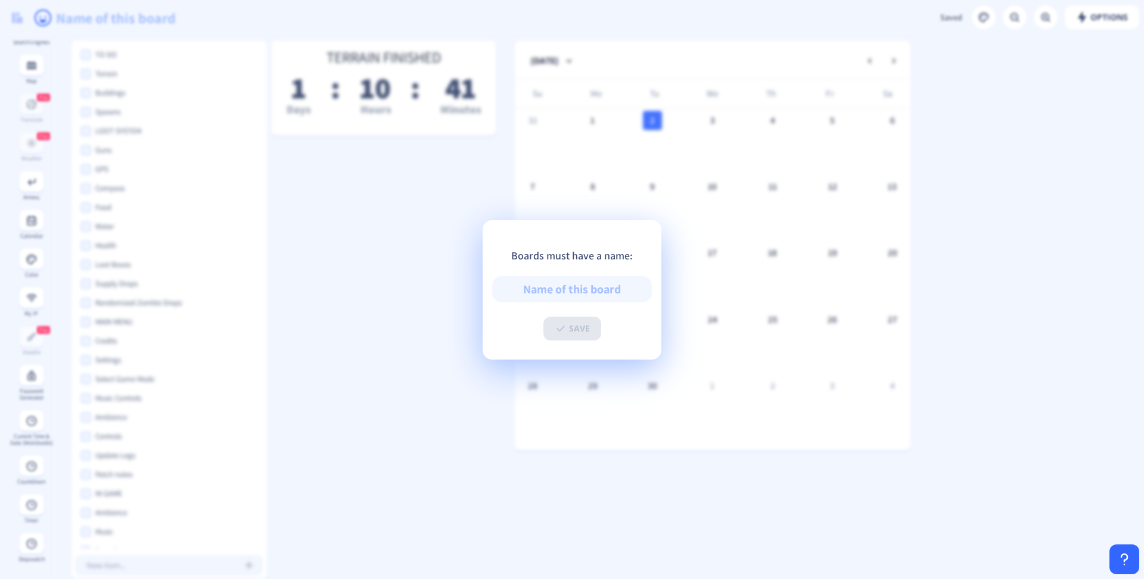
type input "D"
type input "DE"
type input "DEA"
type input "DEAD"
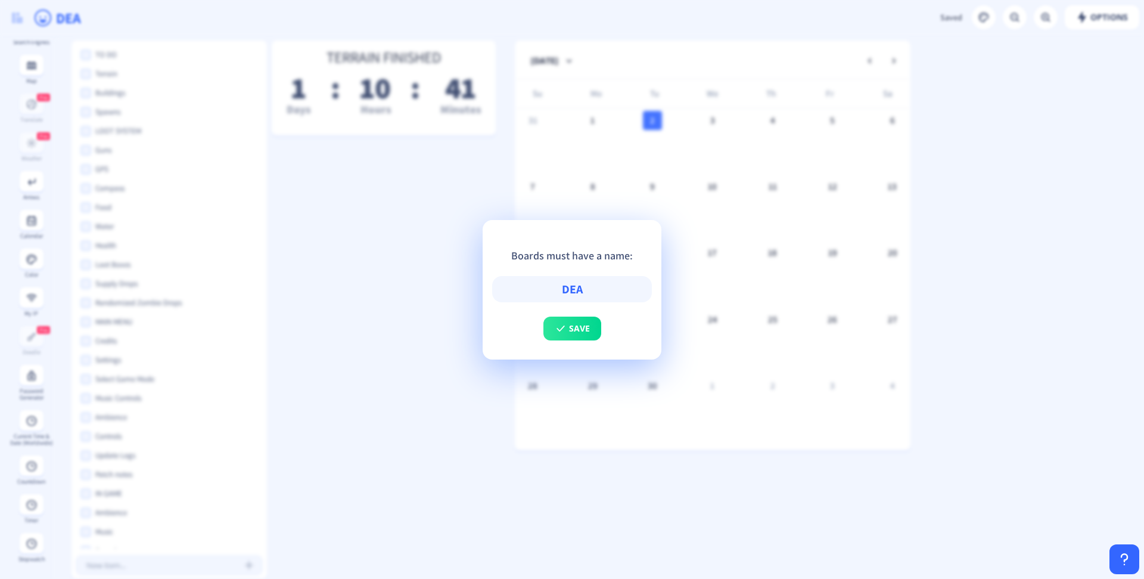
type input "DEAD"
type input "DEAD S"
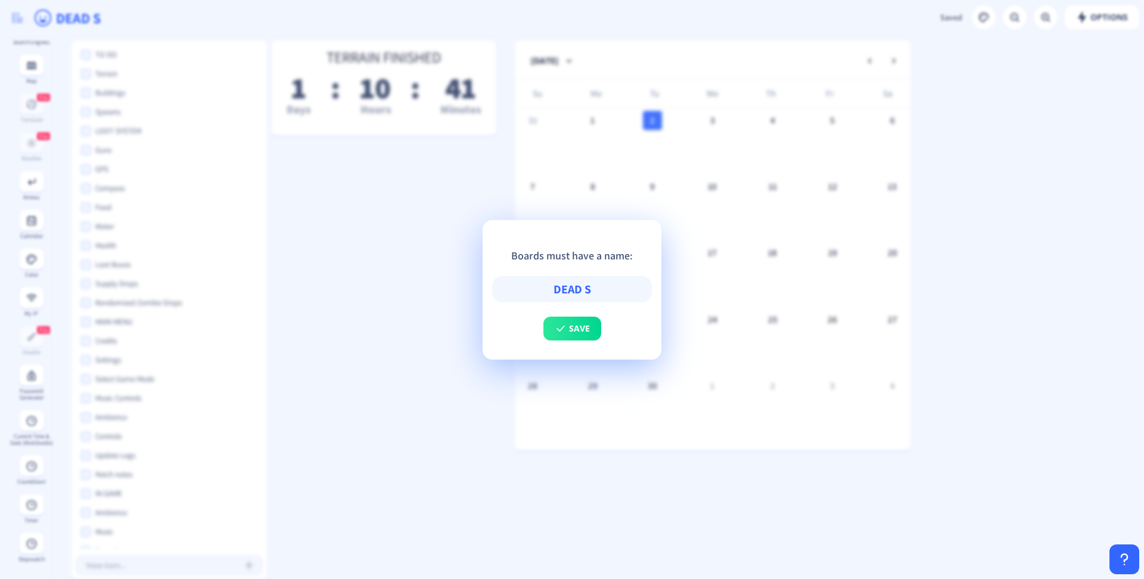
type input "DEAD SH"
type input "DEAD SHO"
type input "DEAD SHOT"
type input "DEAD SHOTR"
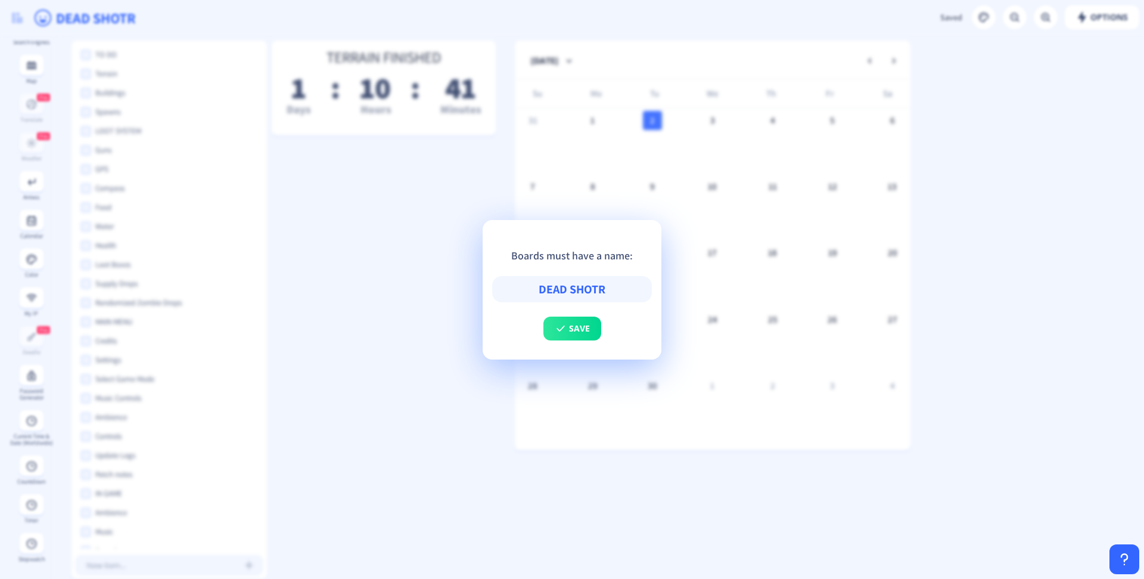
type input "DEAD SHOT"
type input "DEAD SHOT|"
type input "DEAD SHOT"
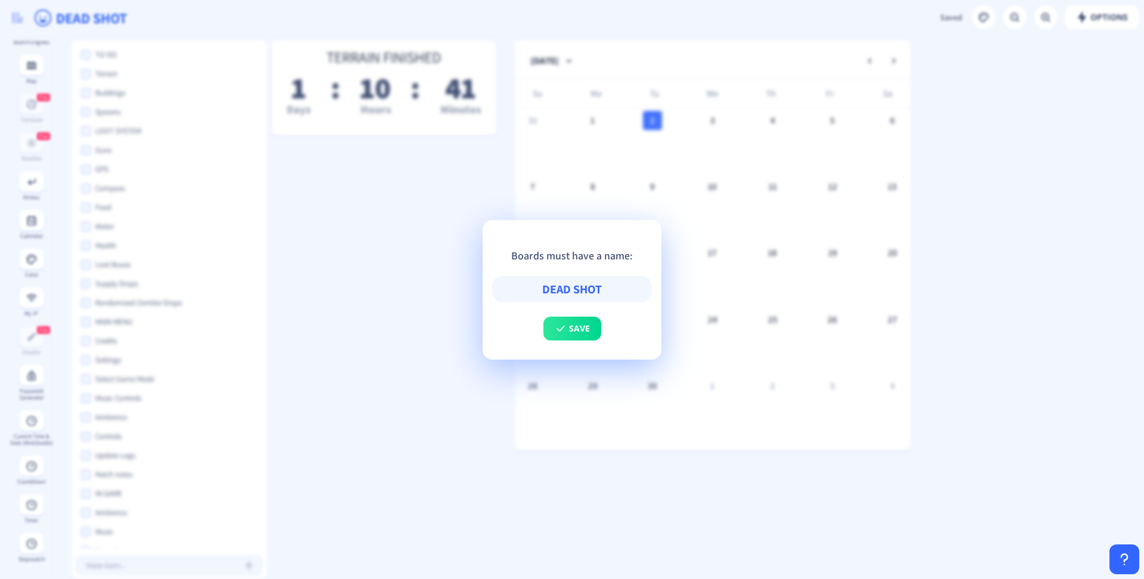
type input "DEAD SHOTR"
type input "DEAD SHOTRE"
type input "DEAD SHOTR"
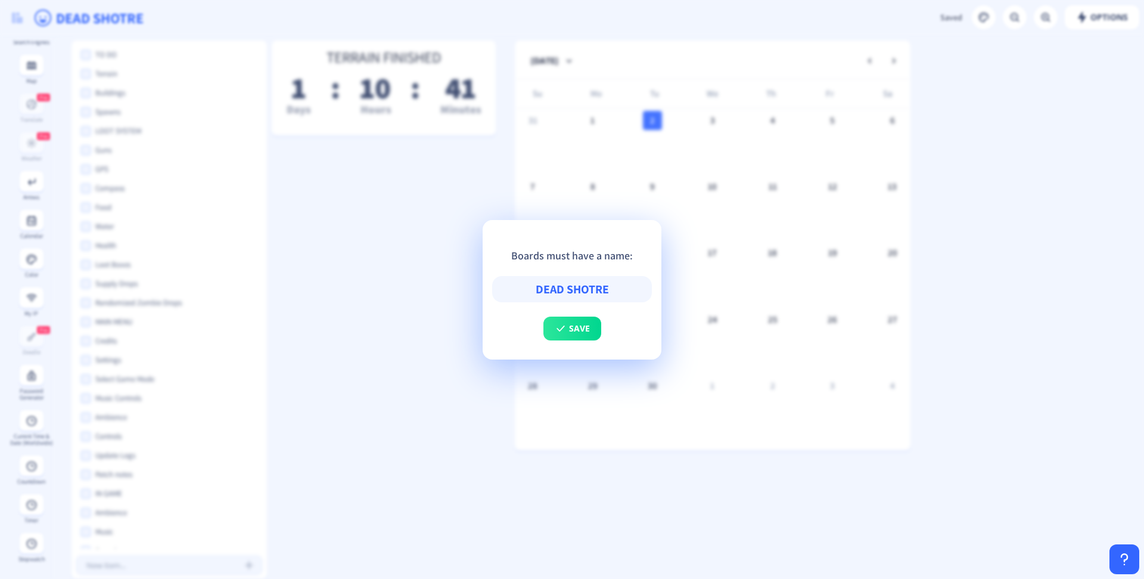
type input "DEAD SHOTR"
type input "DEAD SHOT"
type input "DEAD SHO"
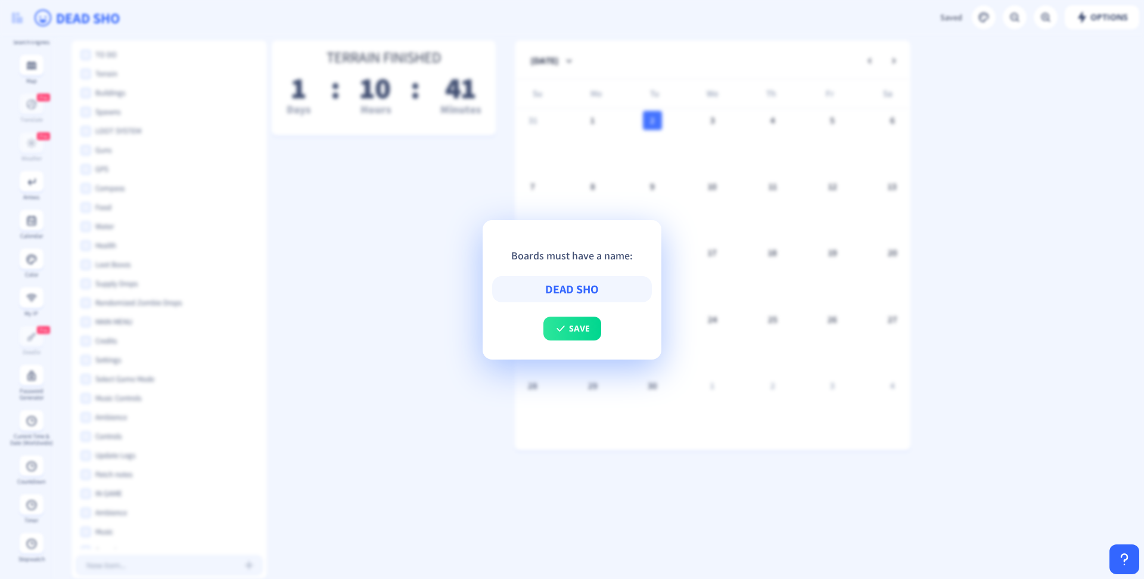
type input "DEAD SHOR"
type input "DEAD SHORE"
click at [585, 340] on button "save" at bounding box center [572, 328] width 58 height 24
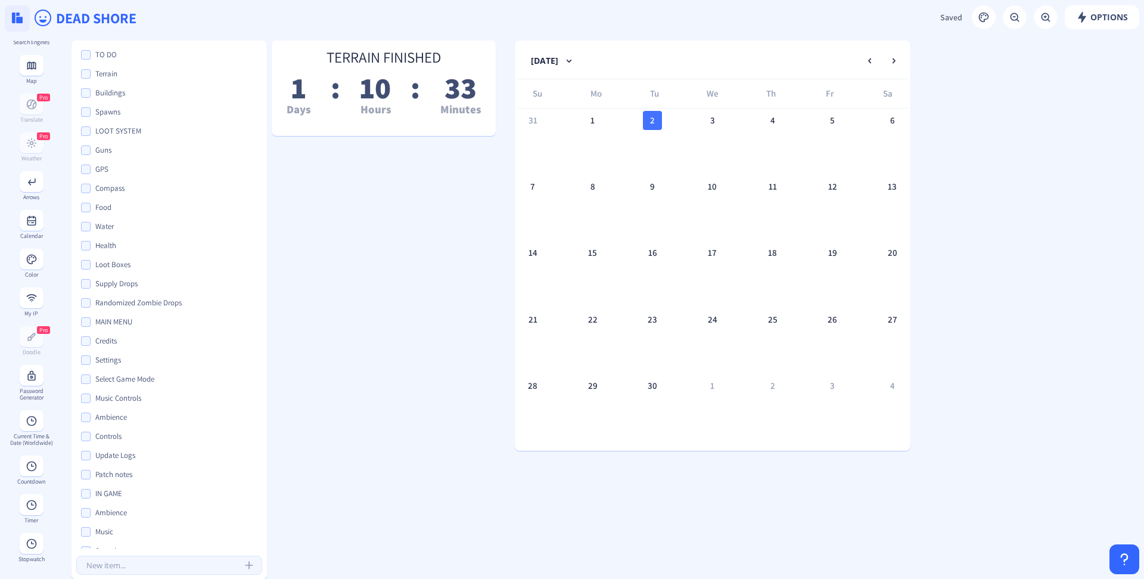
click at [8, 13] on button at bounding box center [17, 18] width 25 height 26
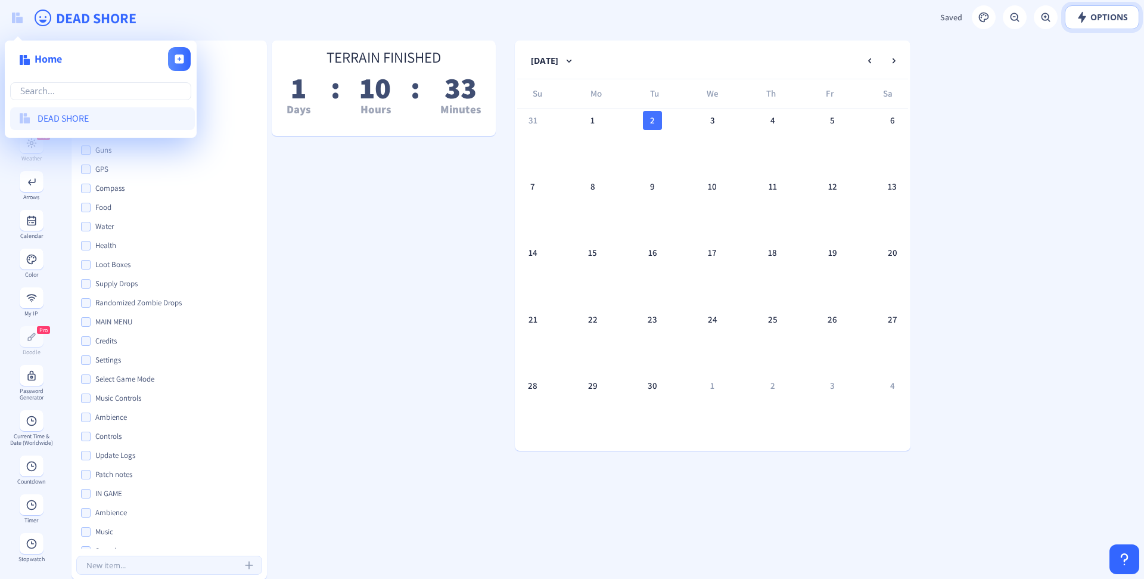
click at [1101, 26] on button "Options" at bounding box center [1102, 17] width 74 height 24
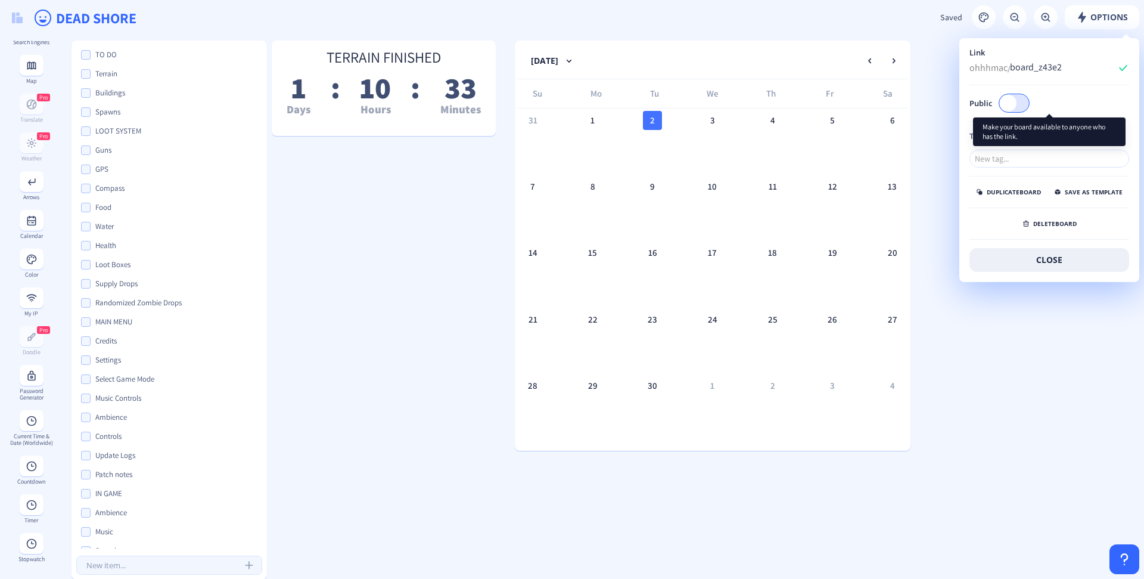
click at [1015, 97] on div at bounding box center [1014, 103] width 31 height 19
click at [1029, 102] on input "Public" at bounding box center [1029, 102] width 1 height 1
checkbox input "true"
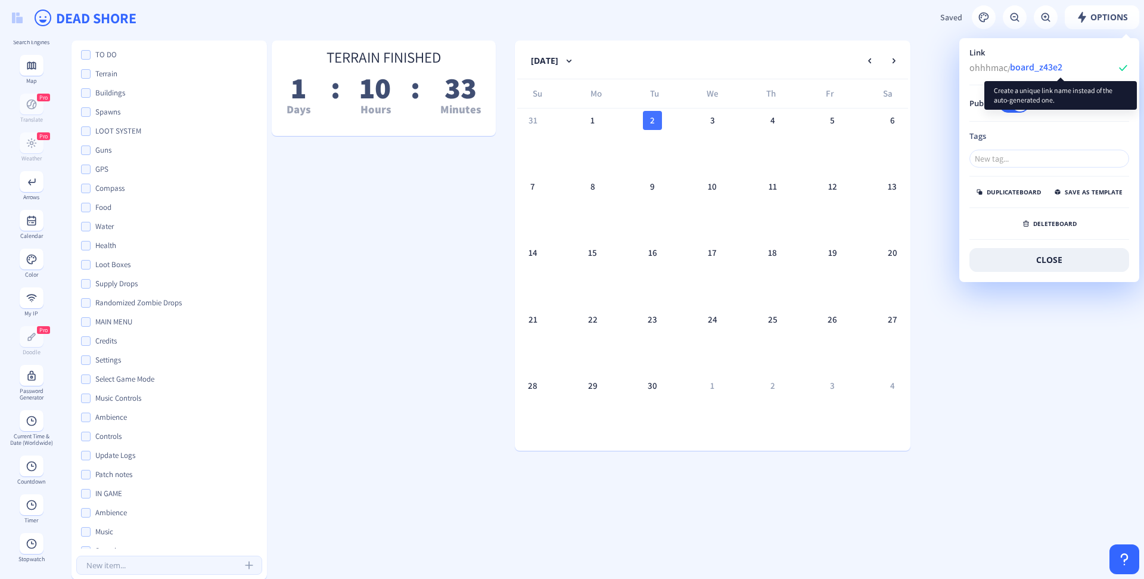
click at [1043, 69] on input "board_z43e2" at bounding box center [1063, 67] width 107 height 18
click at [1064, 69] on input "board_z43e2" at bounding box center [1063, 67] width 107 height 18
drag, startPoint x: 1073, startPoint y: 69, endPoint x: 993, endPoint y: 58, distance: 80.6
click at [992, 58] on div "ohhhmac/ DeadShore" at bounding box center [1049, 67] width 160 height 18
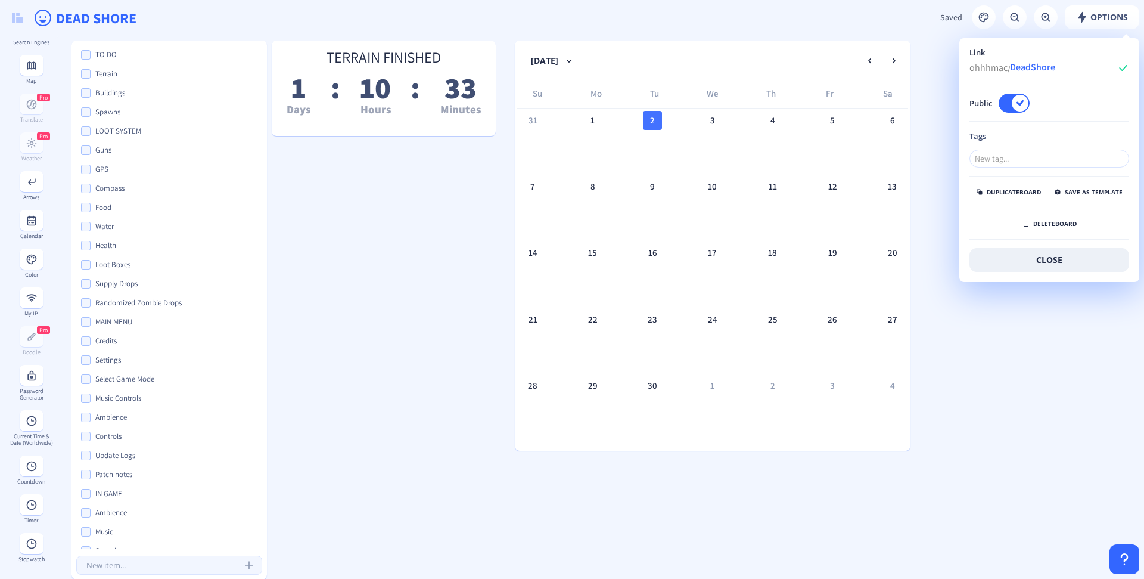
type input "DeadShore"
click at [923, 73] on nb-icon at bounding box center [919, 78] width 12 height 12
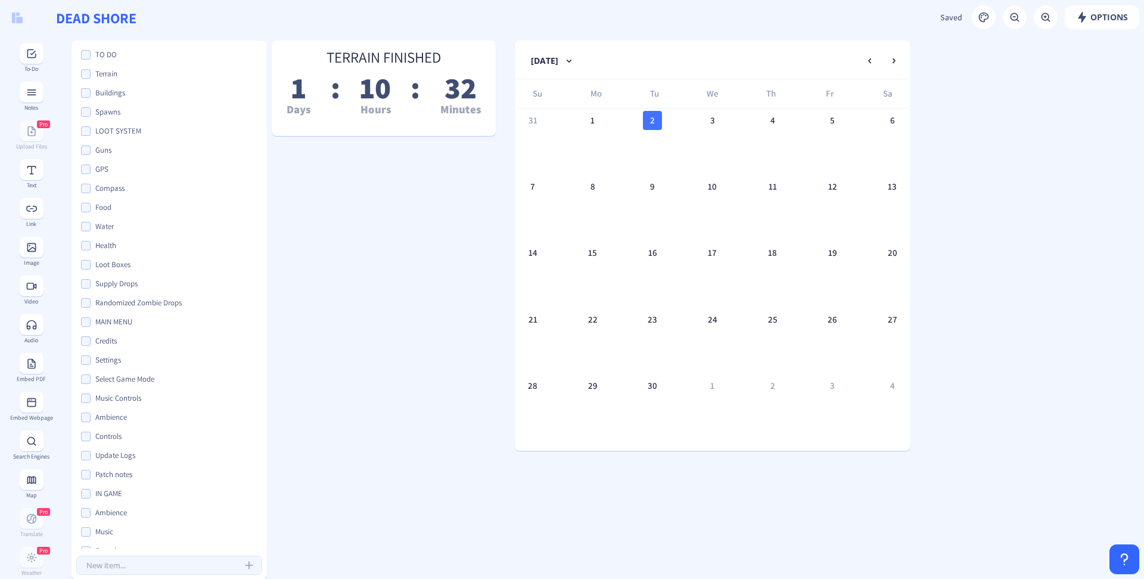
scroll to position [2, 0]
